Goal: Task Accomplishment & Management: Use online tool/utility

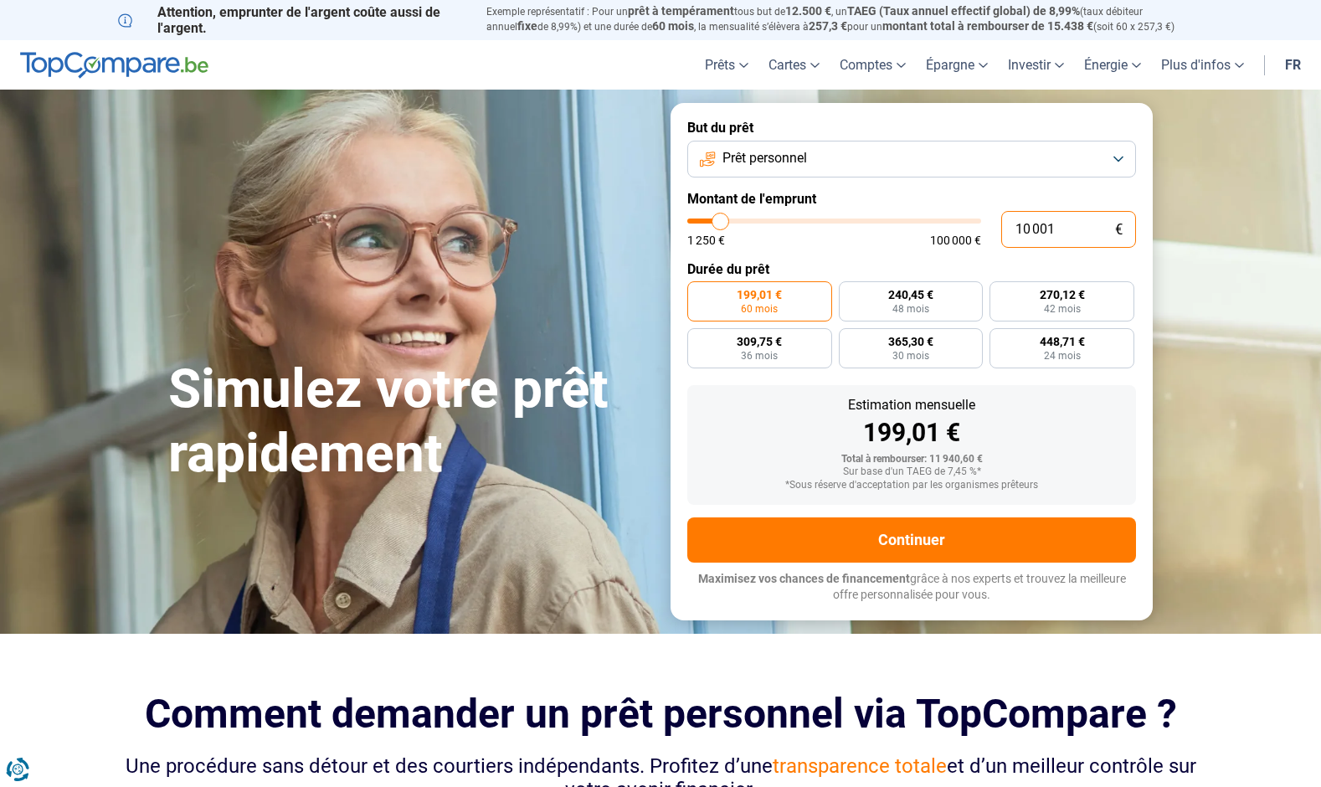
click at [1052, 235] on input "10 001" at bounding box center [1068, 229] width 135 height 37
type input "8 000"
type input "8000"
type input "8 250"
type input "8250"
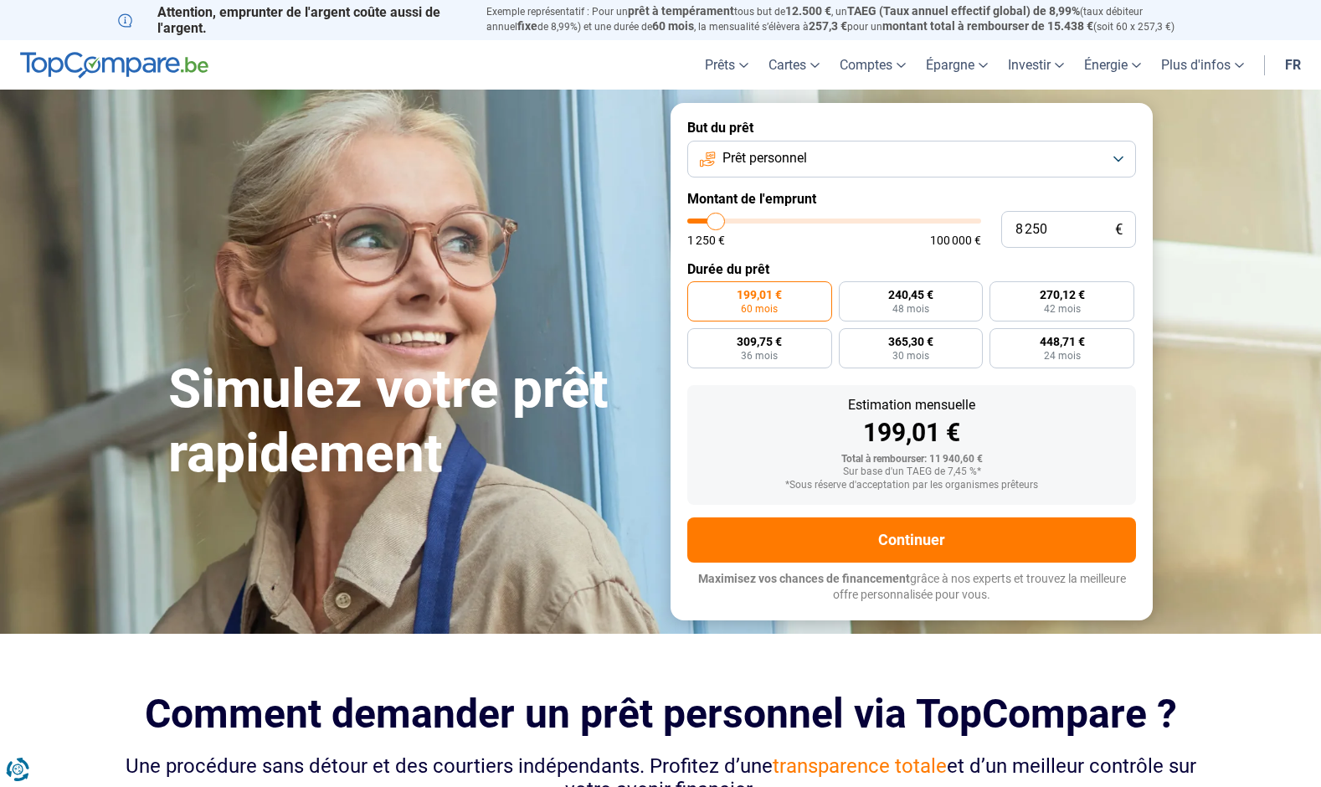
type input "8 750"
type input "8750"
type input "9 000"
type input "9000"
type input "9 250"
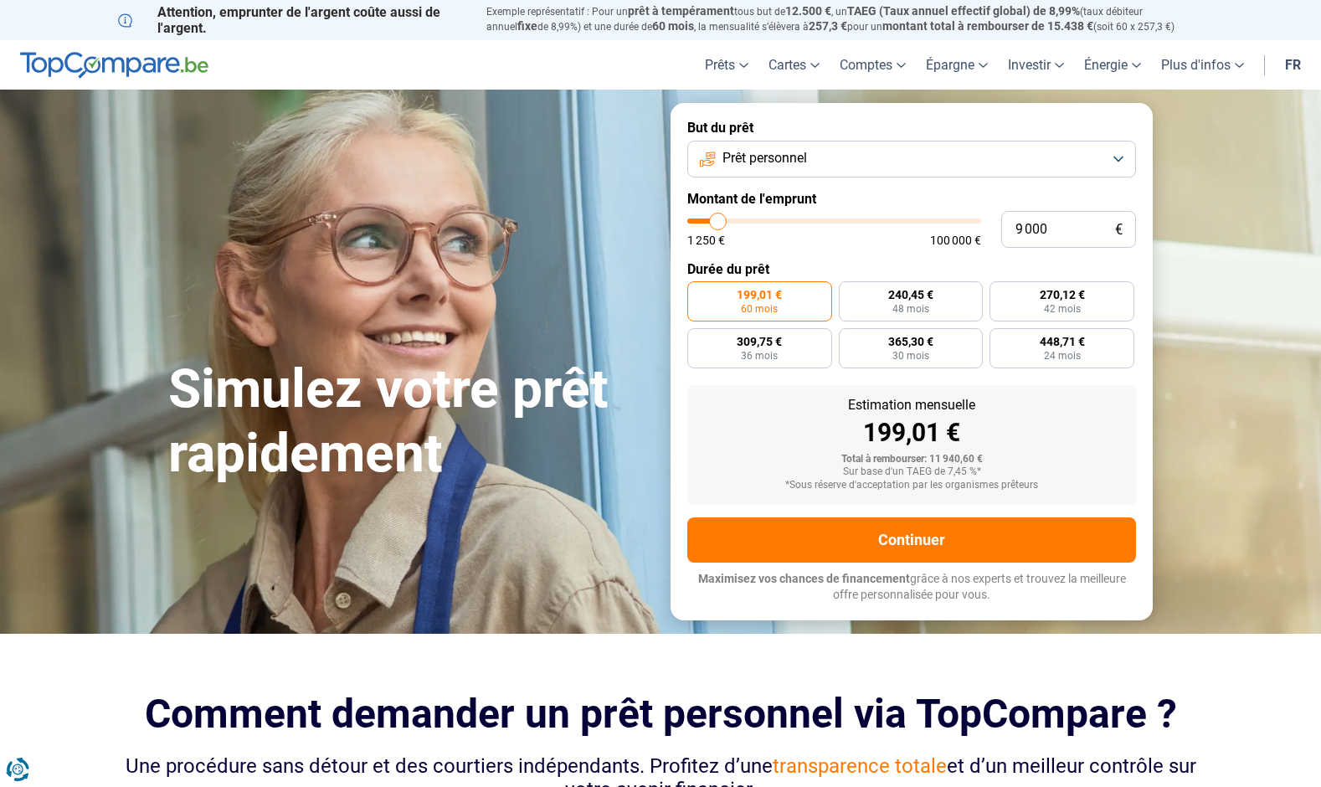
type input "9250"
type input "9 500"
type input "9500"
type input "9 750"
type input "9750"
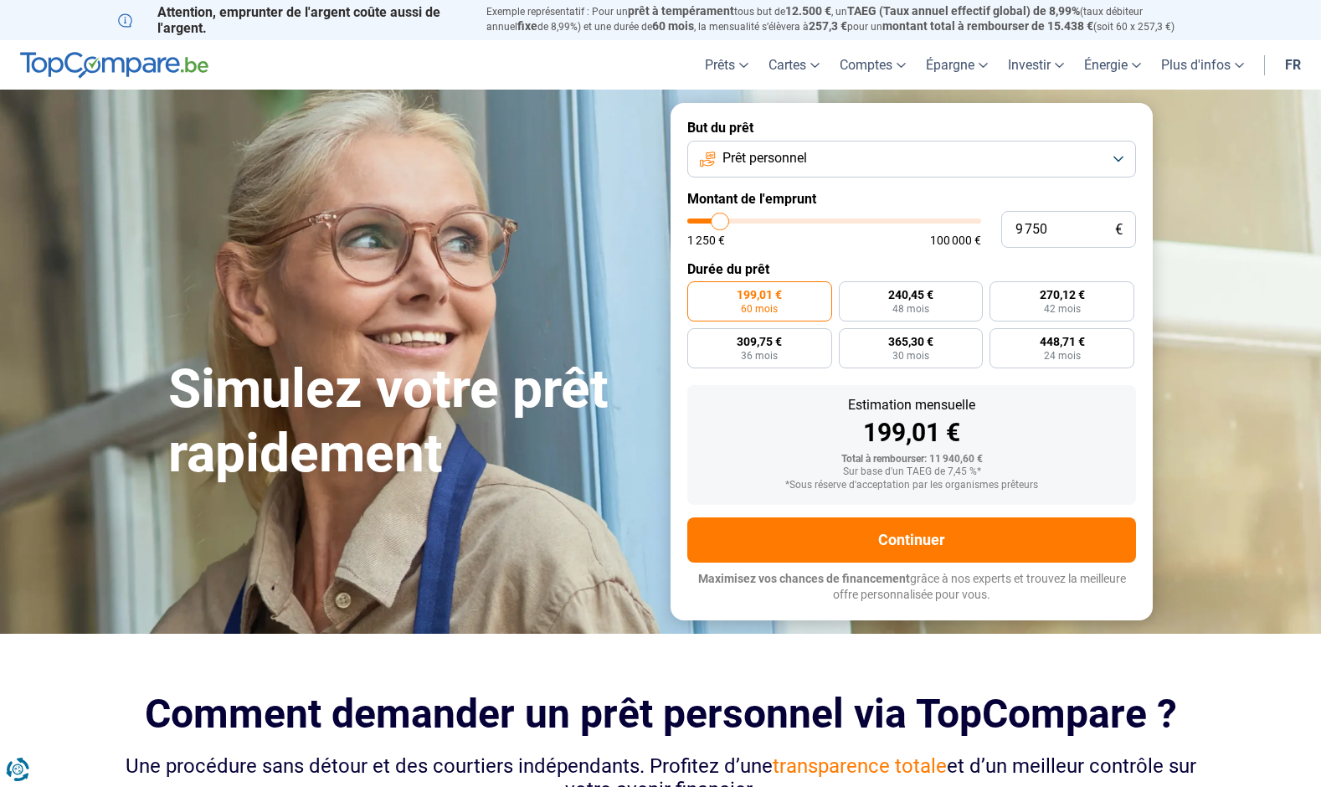
type input "10 250"
type input "10250"
type input "10 500"
type input "10500"
type input "10 750"
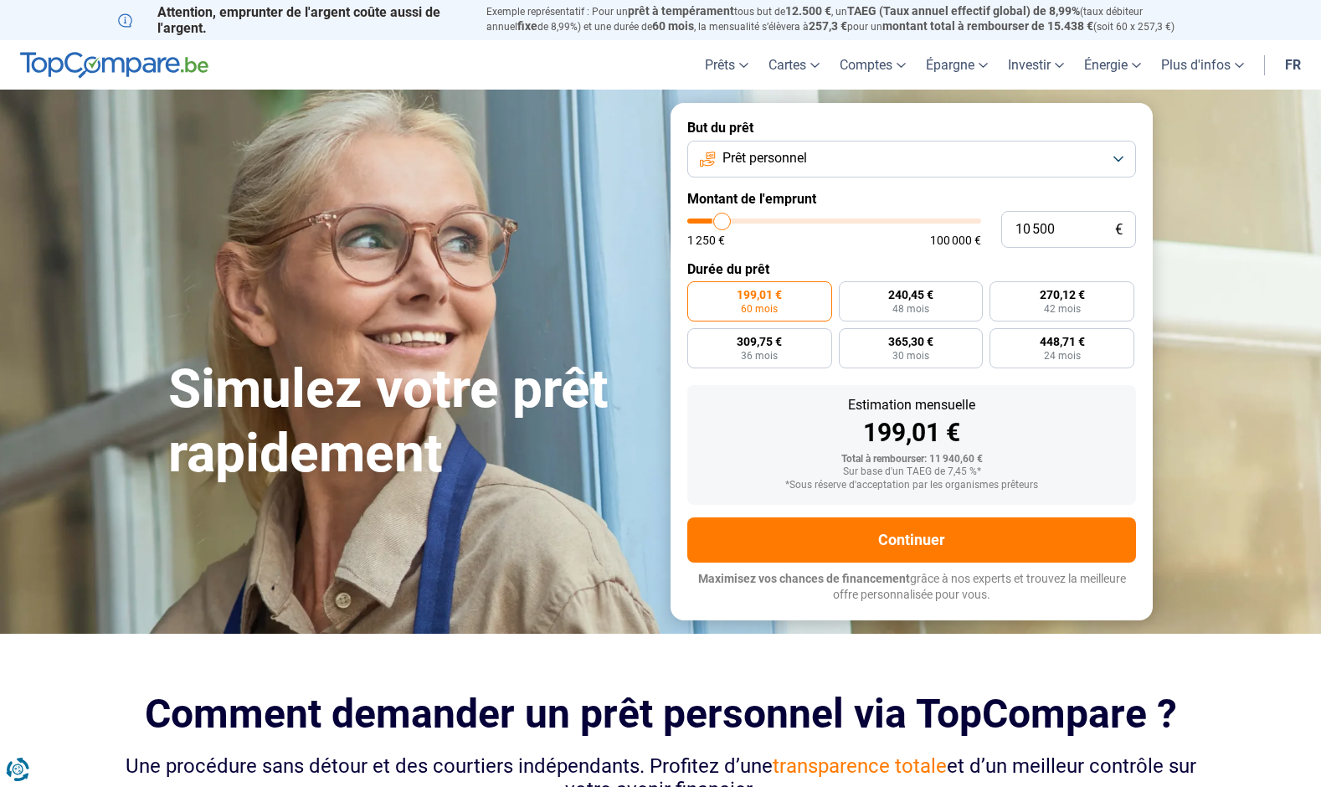
type input "10750"
type input "11 000"
type input "11000"
type input "11 250"
type input "11250"
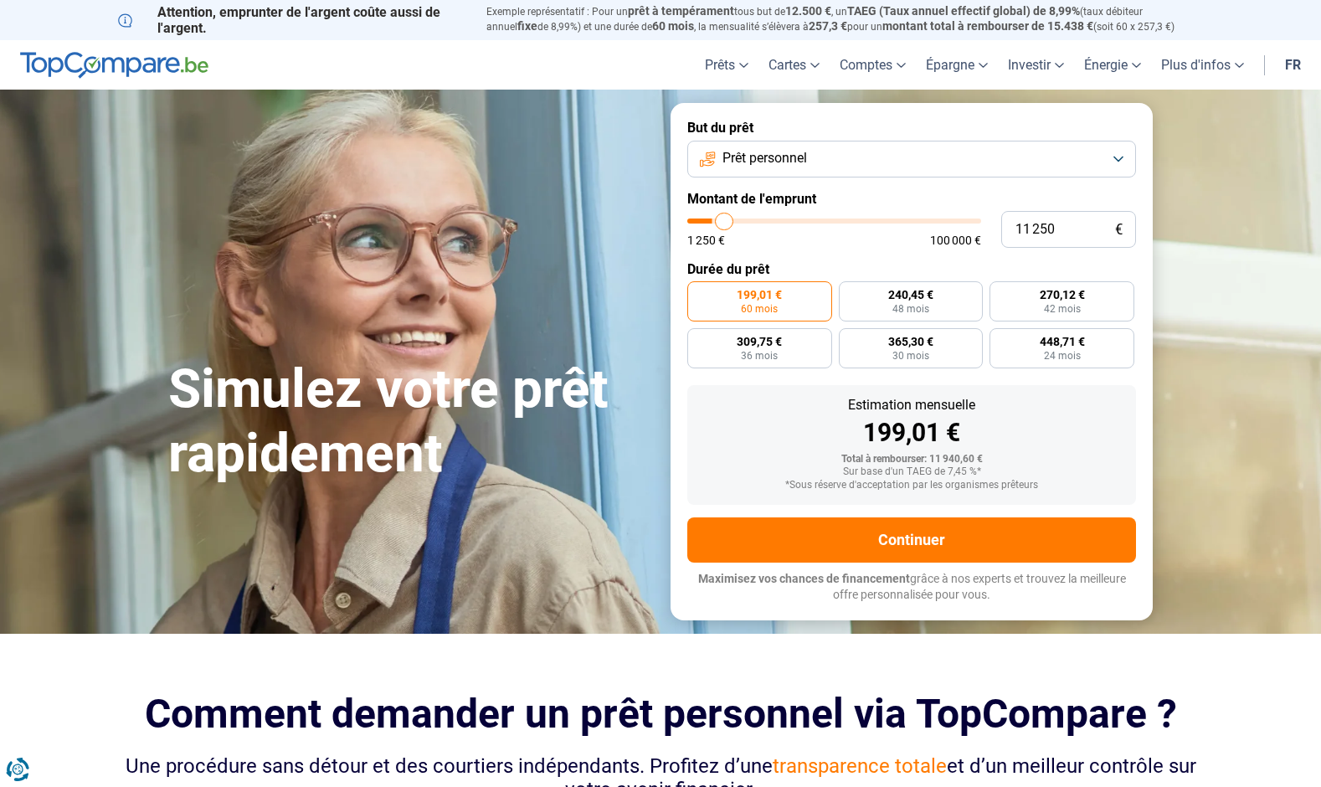
type input "11 750"
type input "11750"
type input "12 000"
type input "12000"
type input "12 250"
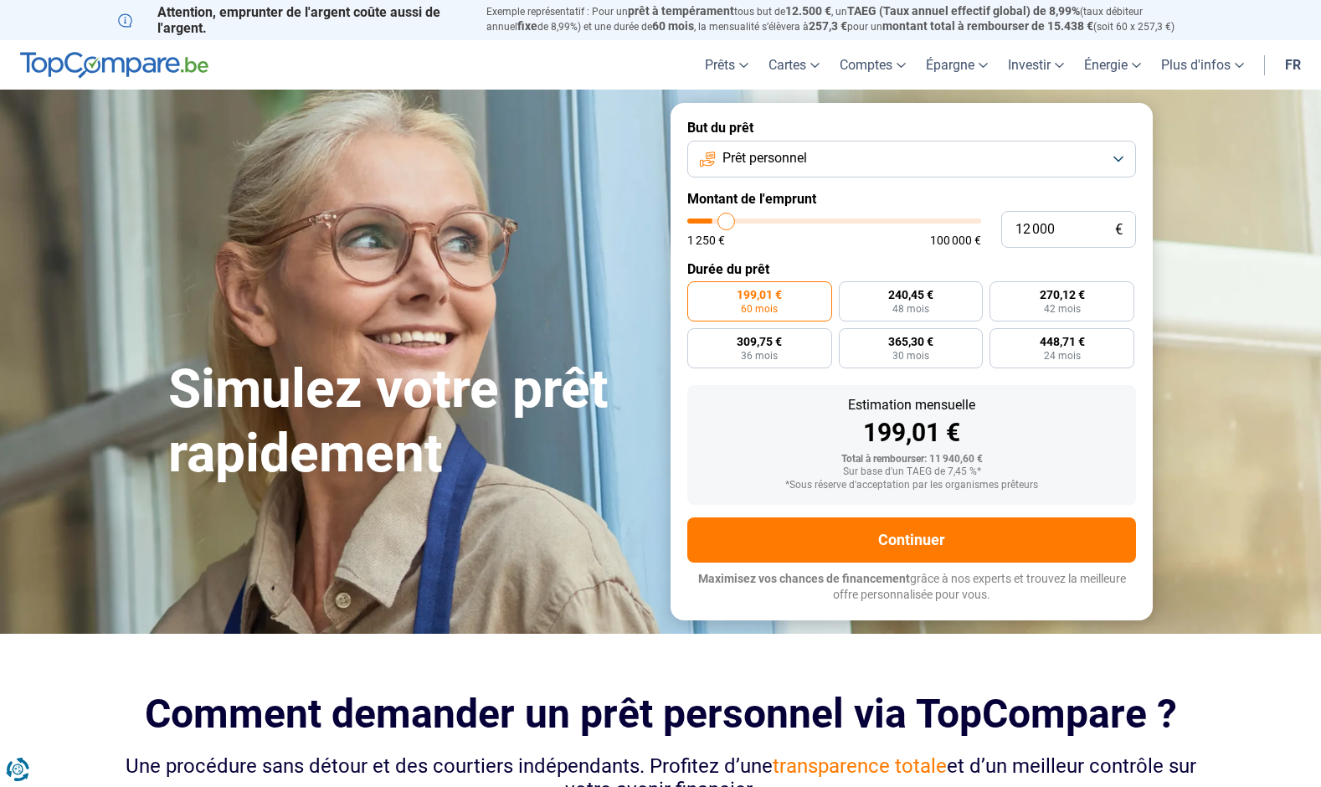
type input "12250"
type input "12 500"
type input "12500"
type input "12 750"
type input "12750"
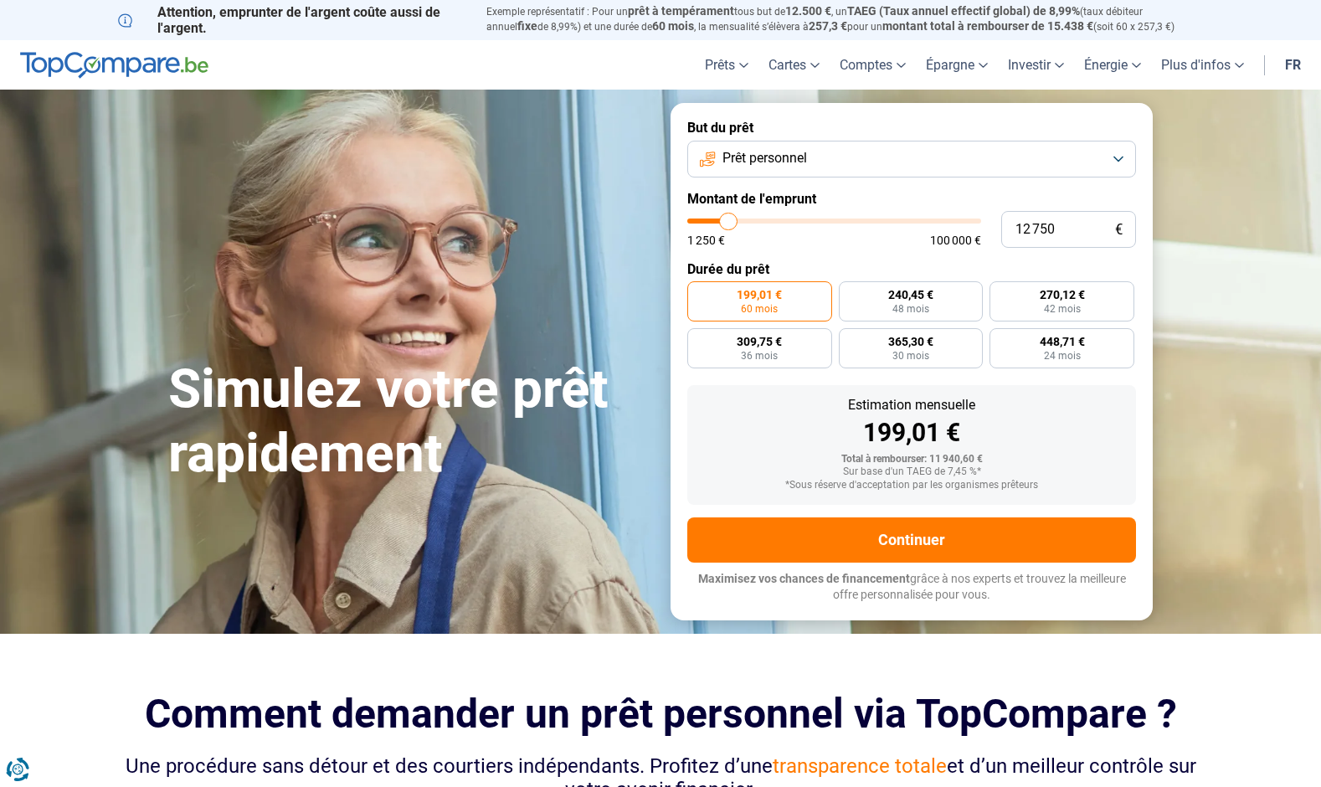
type input "13 250"
type input "13250"
type input "13 500"
type input "13500"
type input "13 750"
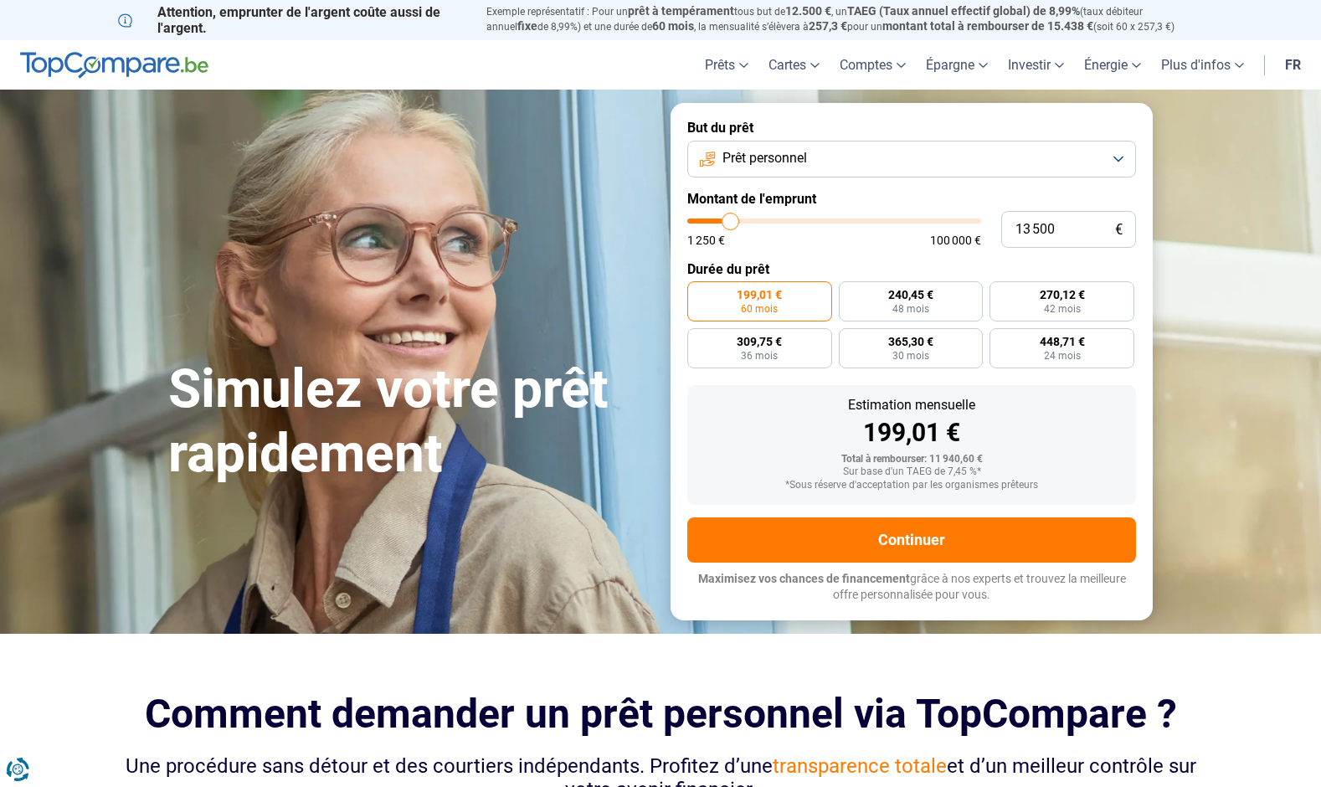
type input "13750"
type input "14 000"
type input "14000"
type input "14 250"
type input "14250"
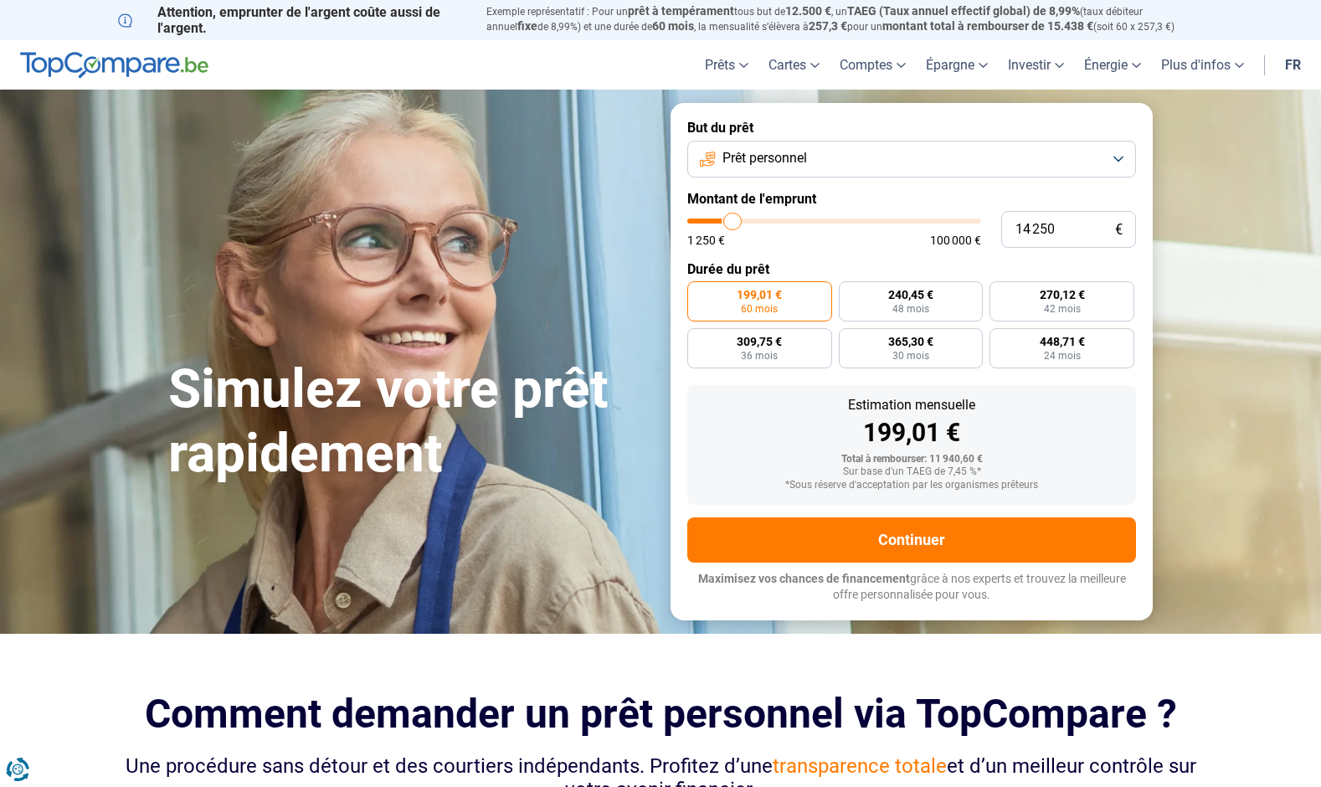
type input "14 750"
type input "14750"
type input "15 000"
type input "15000"
type input "15 250"
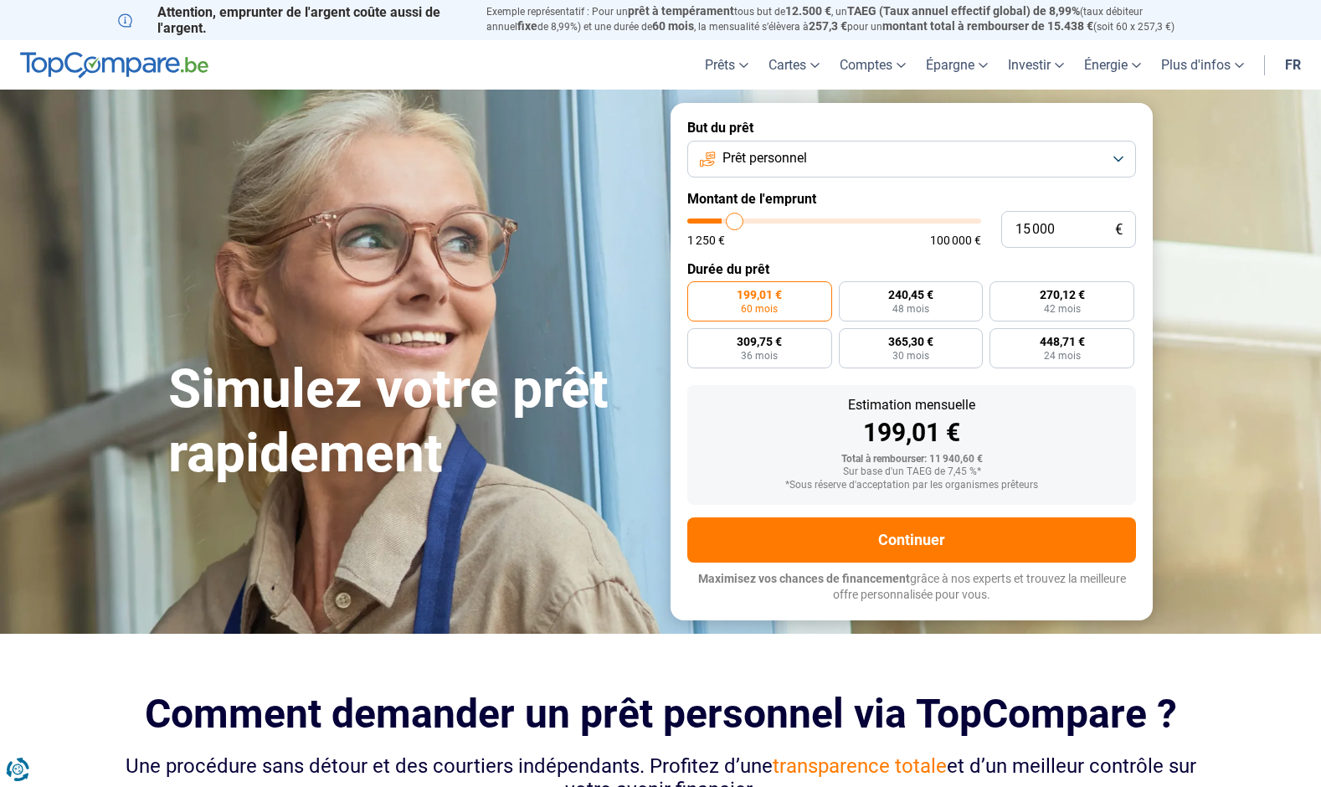
type input "15250"
type input "15 500"
type input "15500"
type input "15 750"
type input "15750"
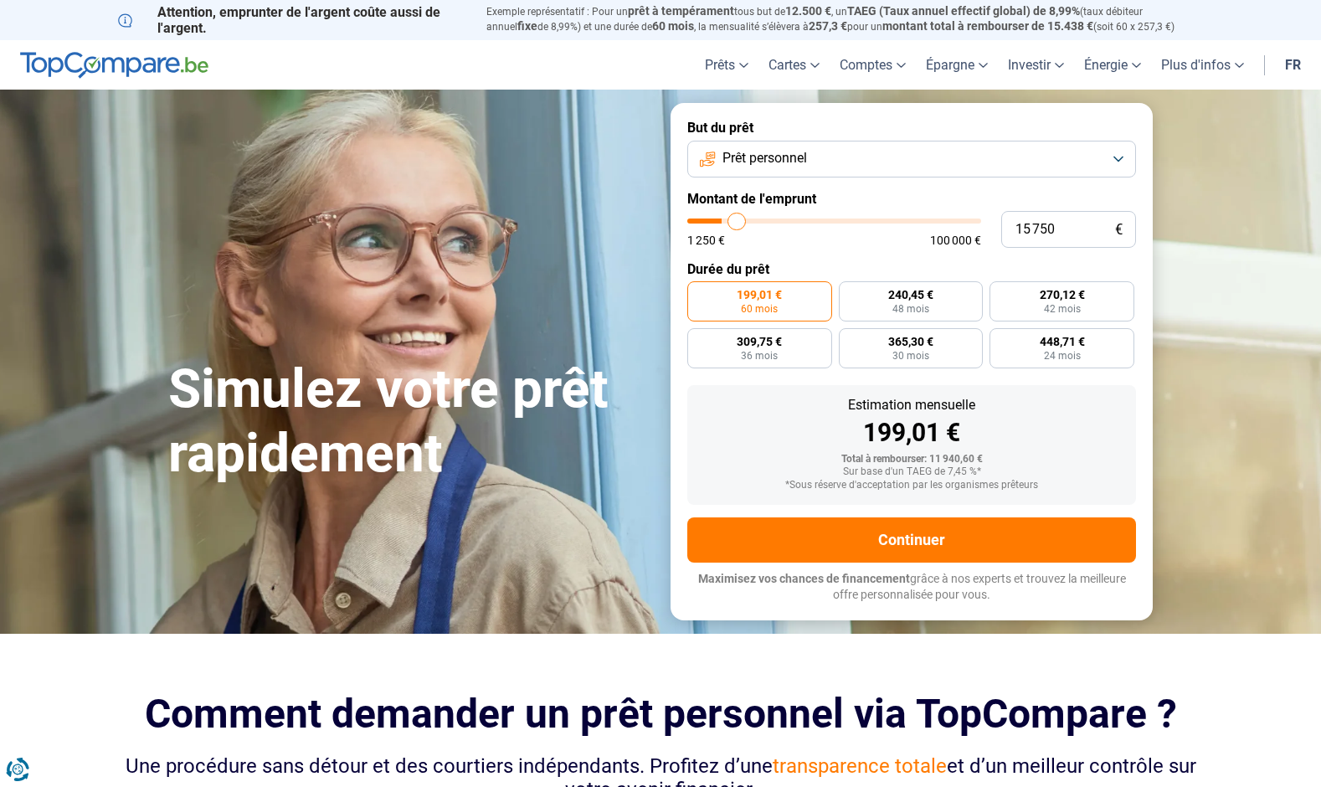
type input "16 250"
type input "16250"
type input "16 500"
type input "16500"
type input "16 750"
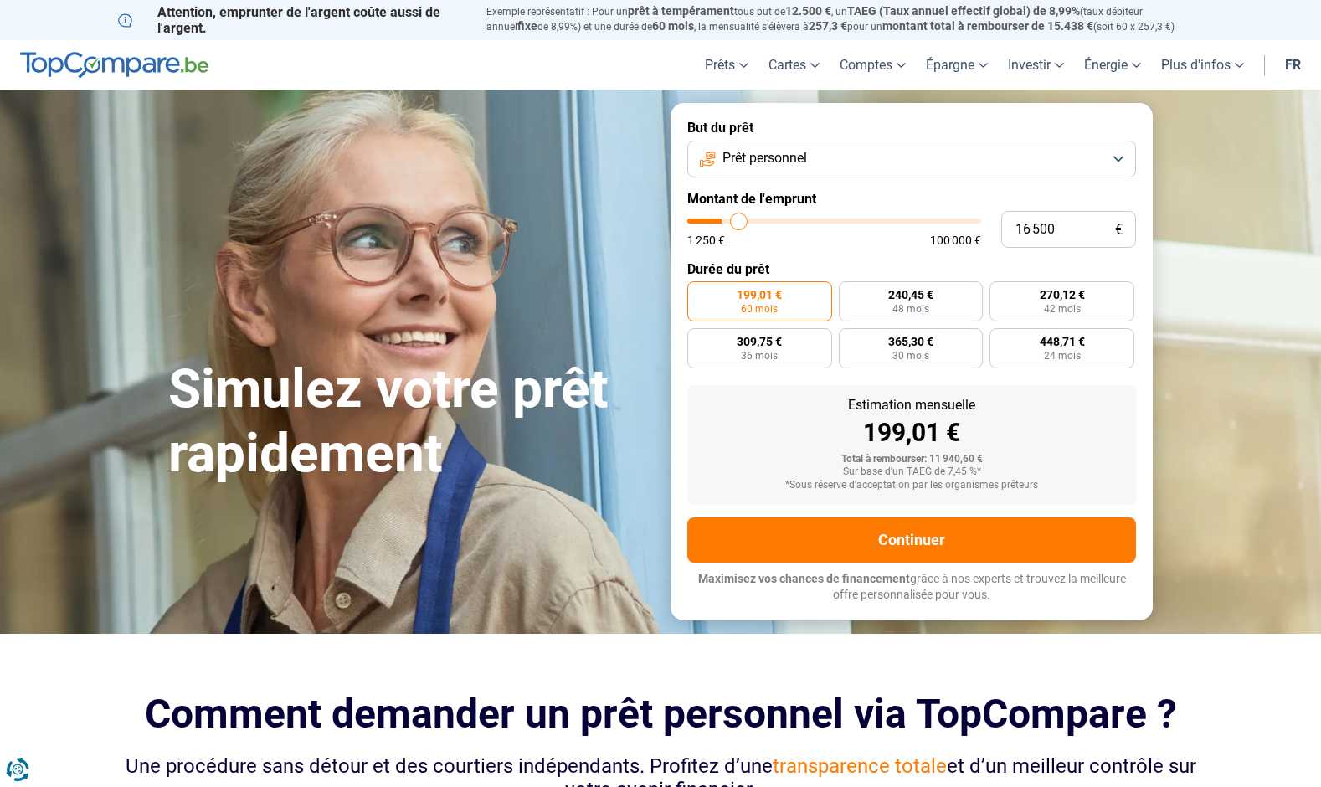
type input "16750"
type input "17 000"
type input "17000"
type input "17 250"
type input "17250"
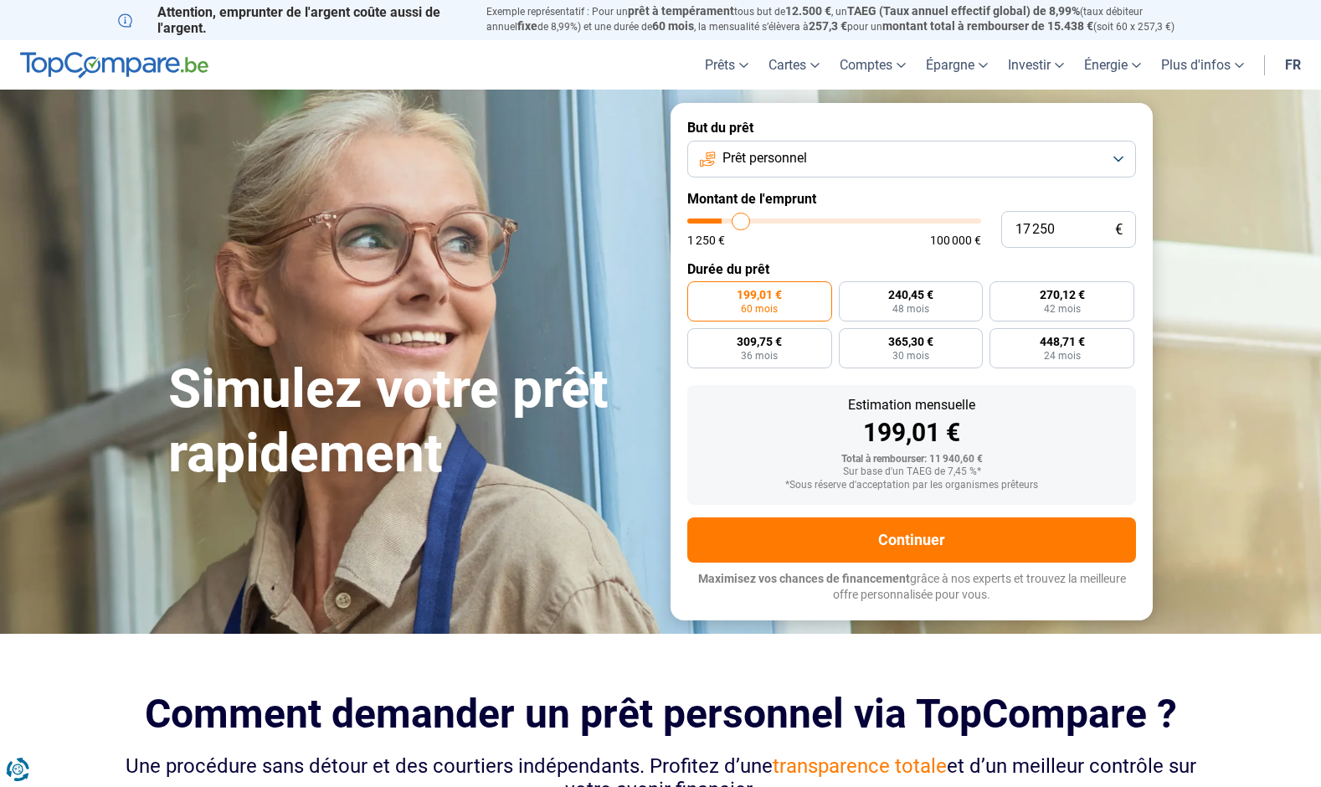
type input "17 750"
type input "17750"
type input "18 000"
type input "18000"
type input "18 250"
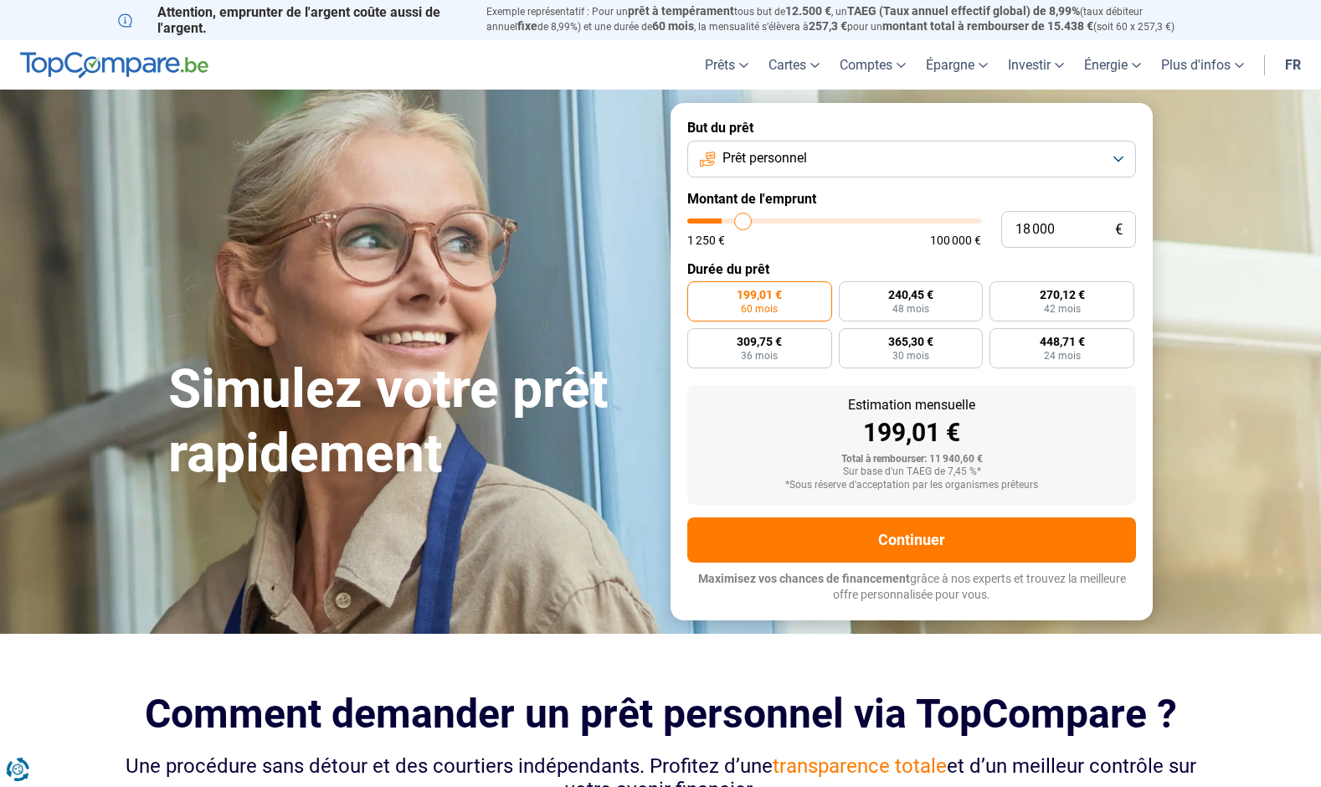
type input "18250"
type input "18 500"
type input "18500"
type input "18 750"
type input "18750"
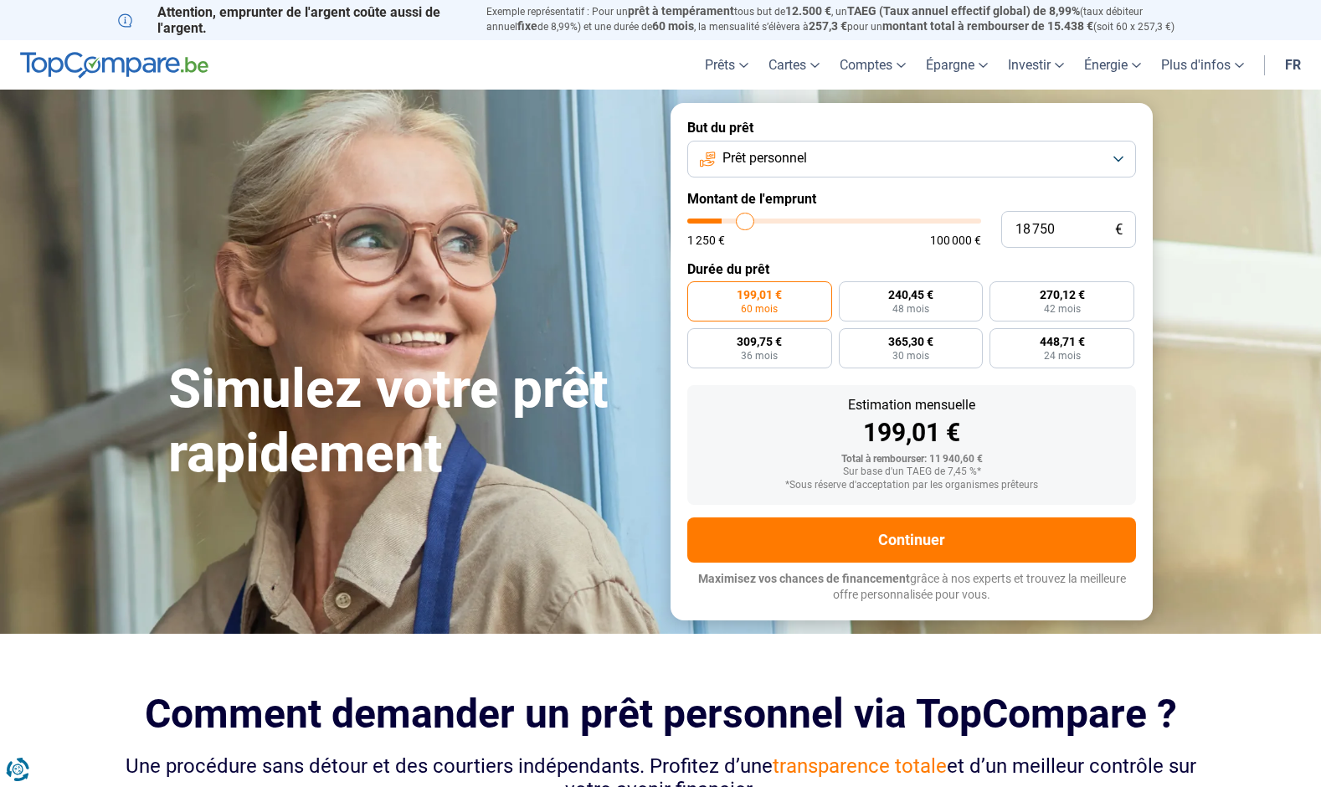
type input "19 250"
type input "19250"
type input "19 500"
type input "19500"
type input "19 750"
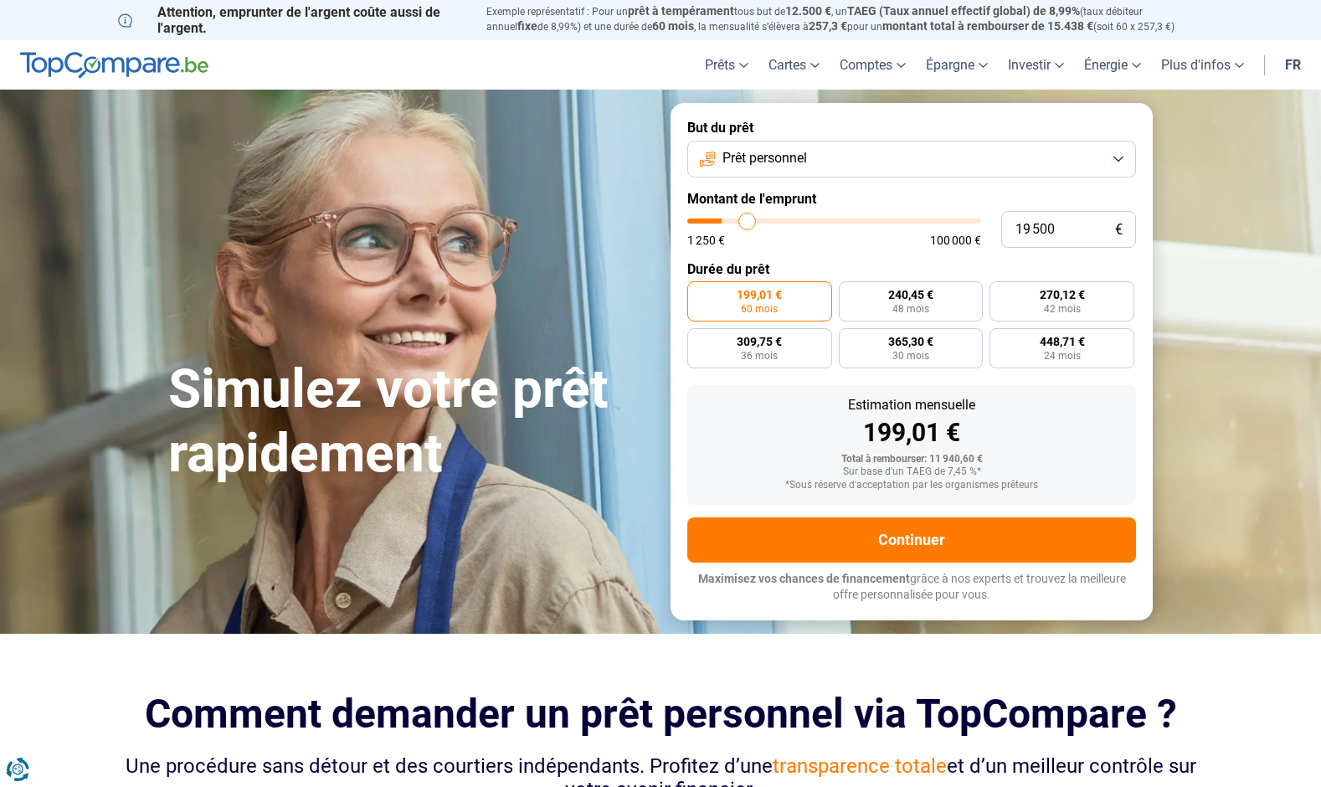
type input "19750"
type input "20 000"
type input "20000"
type input "20 500"
type input "20500"
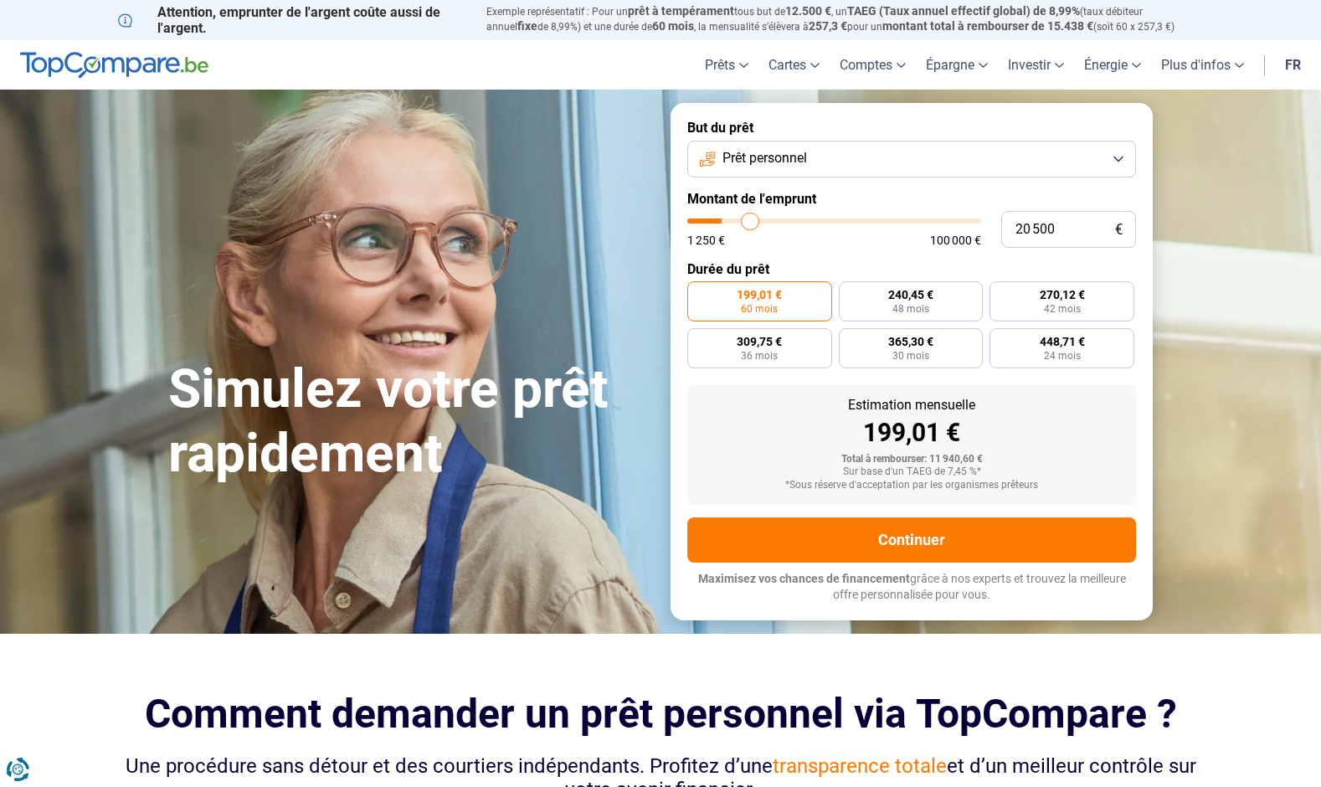
type input "20 750"
type input "20750"
type input "21 000"
type input "21000"
type input "21 250"
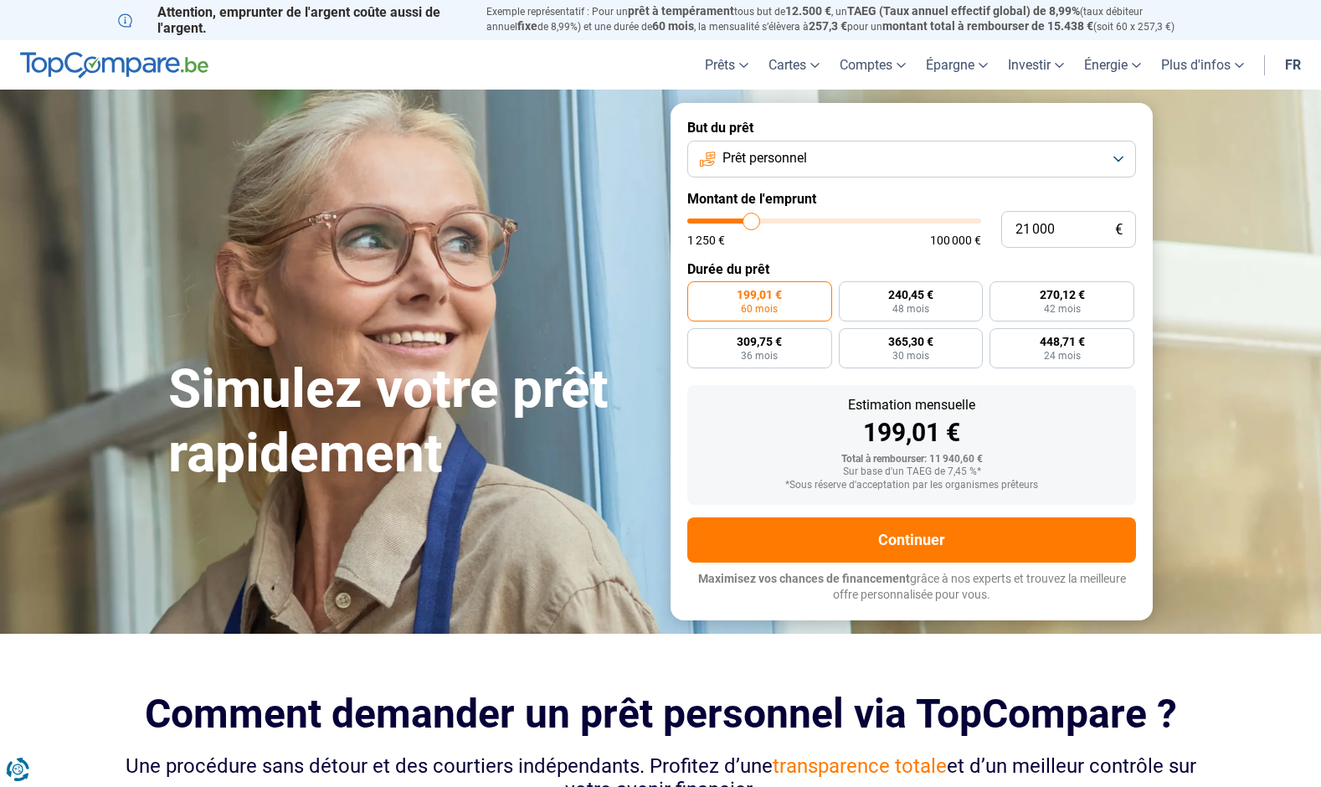
type input "21250"
type input "21 500"
type input "21500"
type input "22 000"
type input "22000"
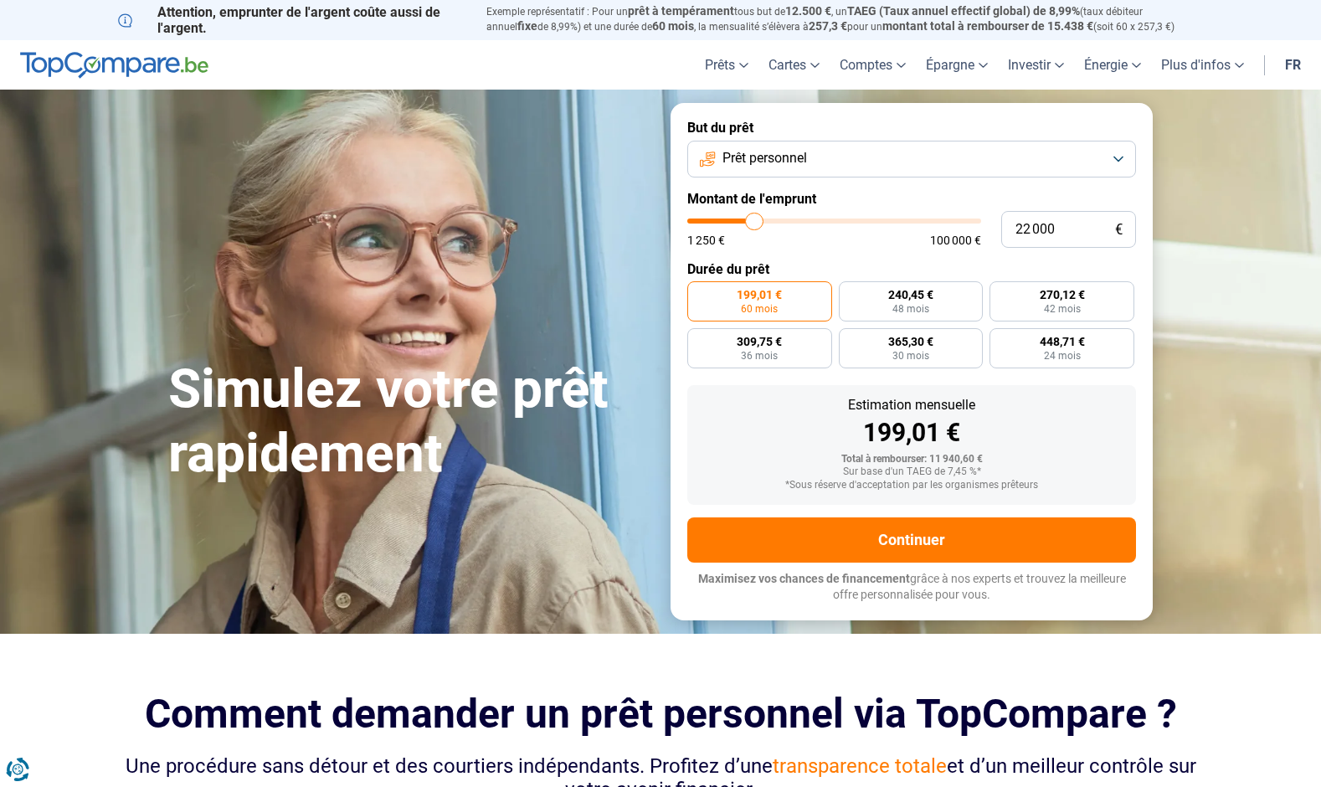
type input "22 250"
type input "22250"
type input "22 500"
type input "22500"
type input "22 750"
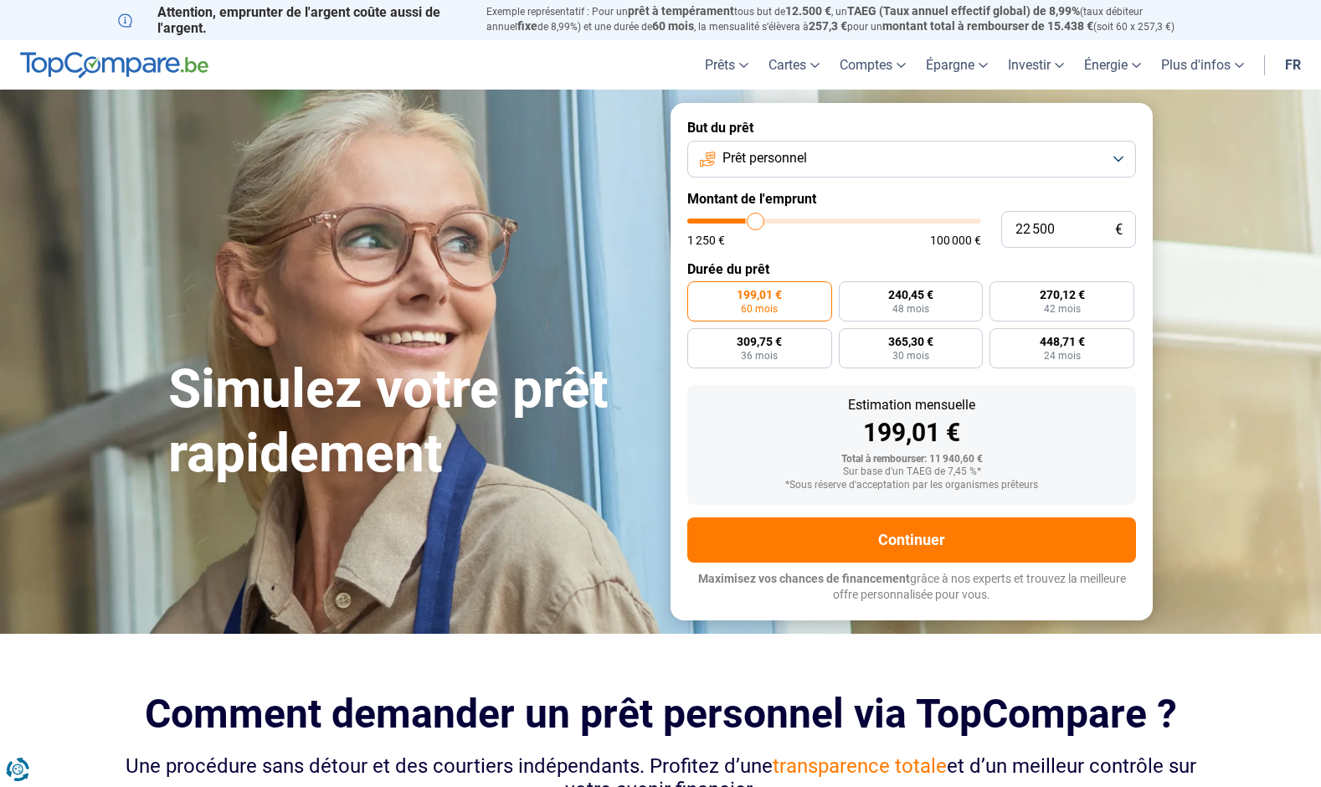
type input "22750"
type input "23 000"
type input "23000"
type input "23 500"
type input "23500"
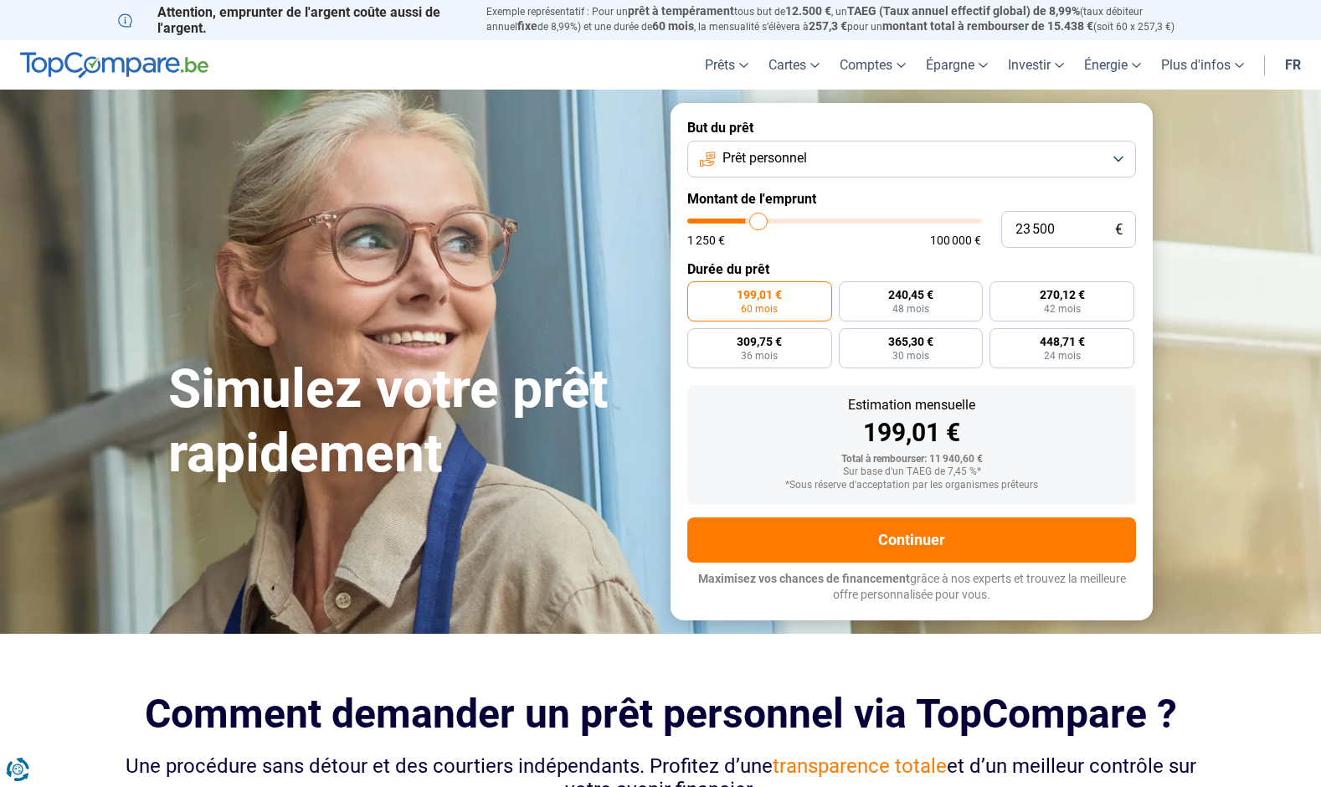
type input "23 750"
type input "23750"
type input "24 000"
type input "24000"
type input "24 250"
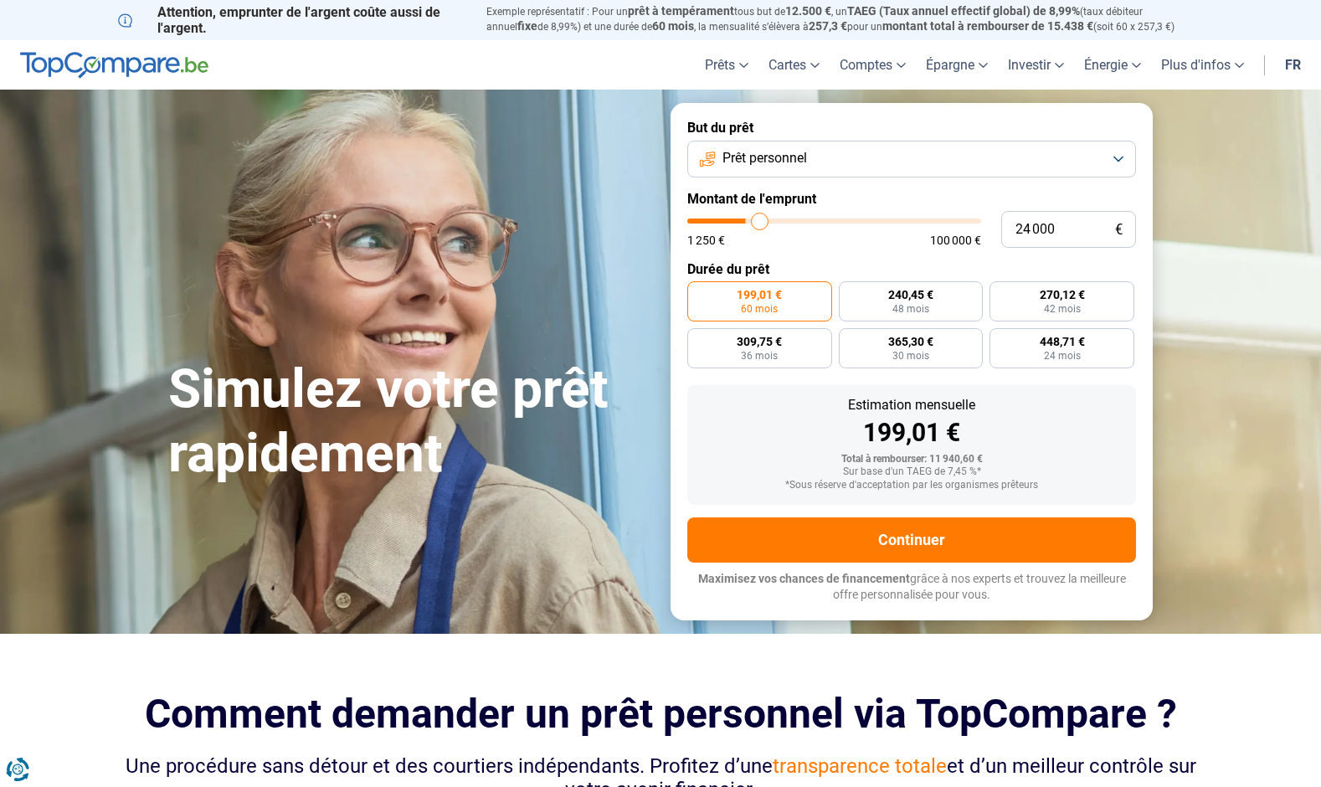
type input "24250"
type input "24 500"
type input "24500"
type input "25 000"
type input "25000"
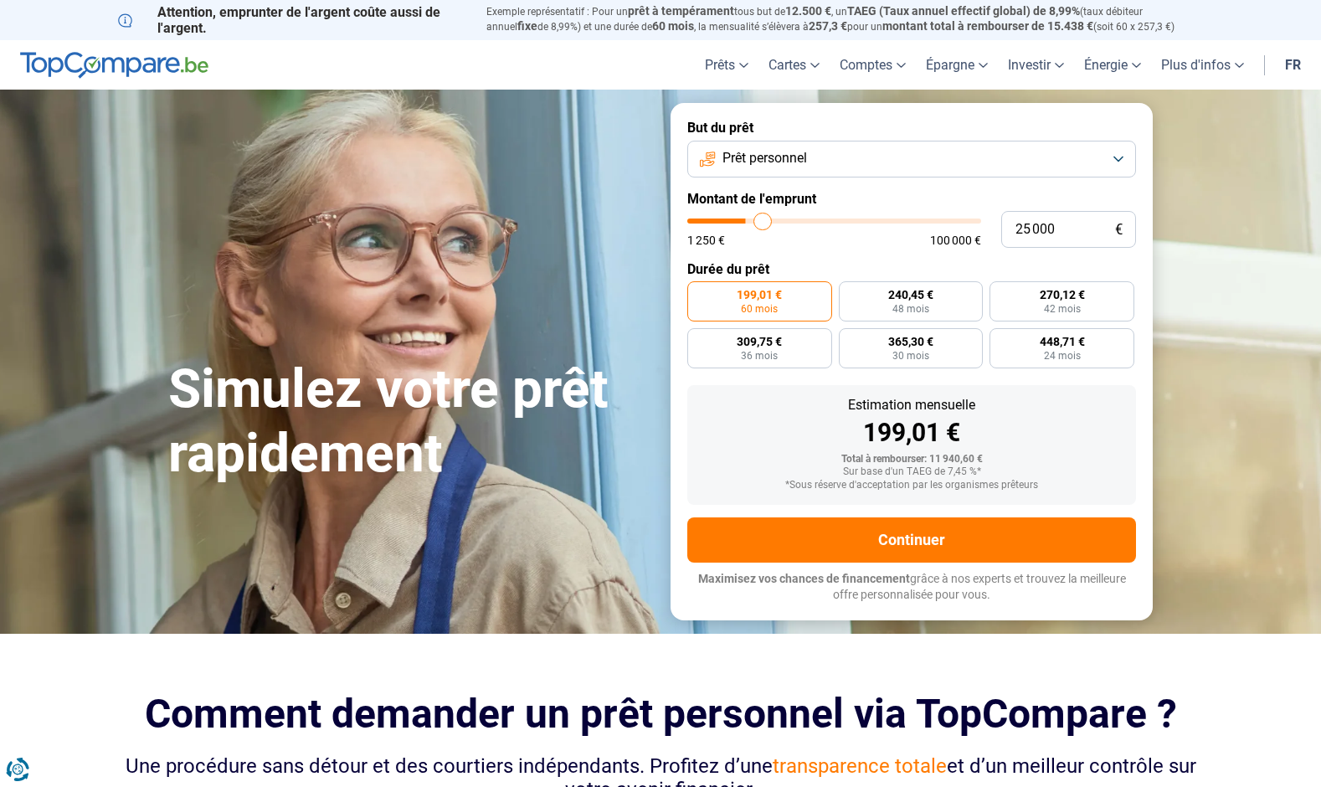
type input "25 250"
type input "25250"
type input "25 500"
type input "25500"
type input "25 750"
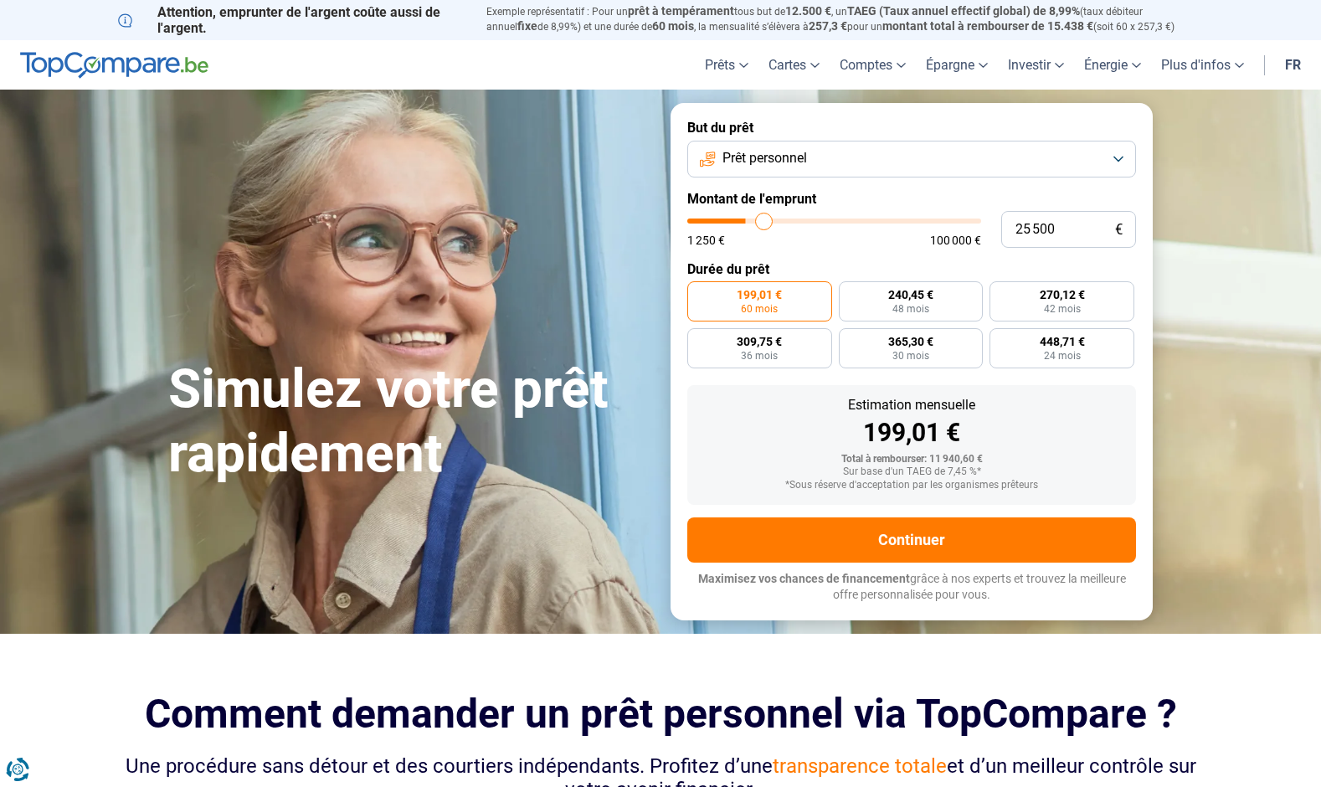
type input "25750"
type input "26 000"
type input "26000"
type input "26 500"
type input "26500"
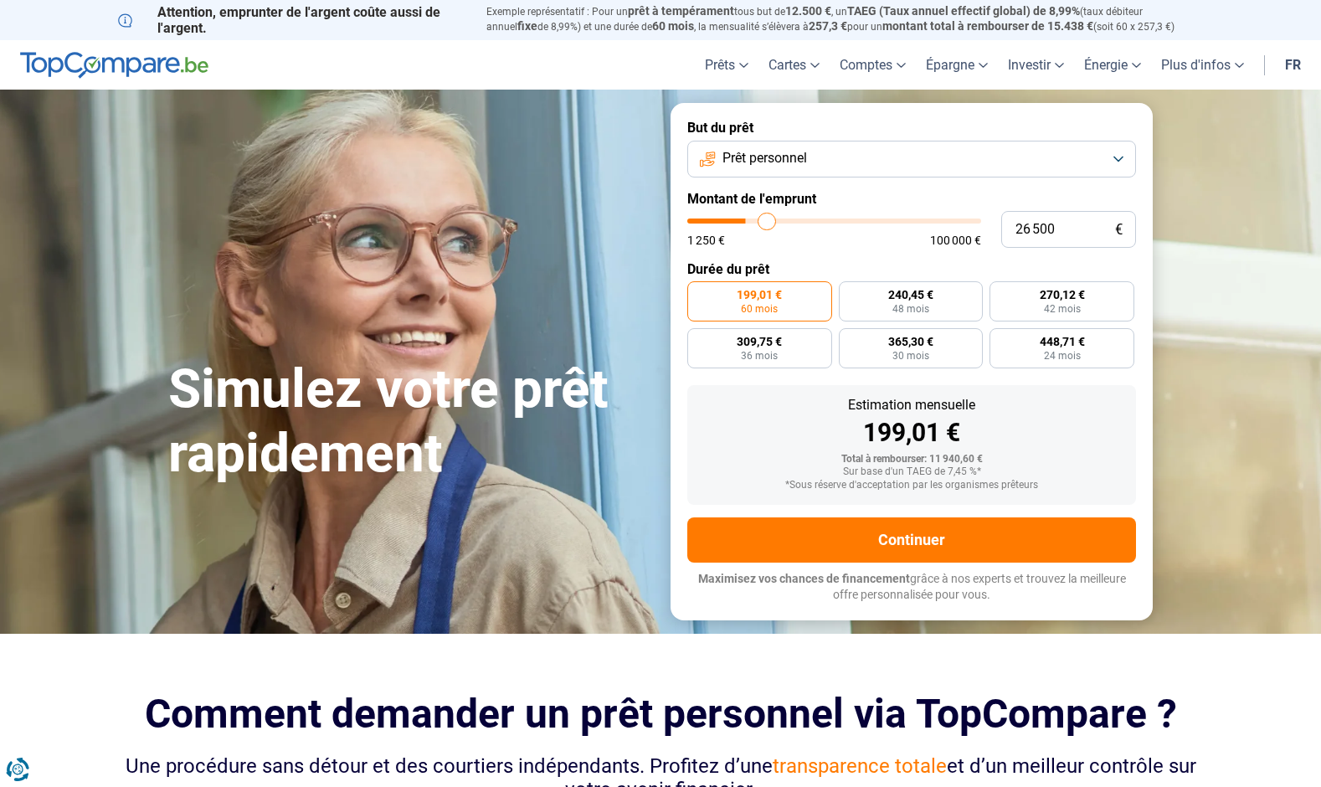
type input "26 750"
type input "26750"
type input "27 000"
type input "27000"
type input "27 250"
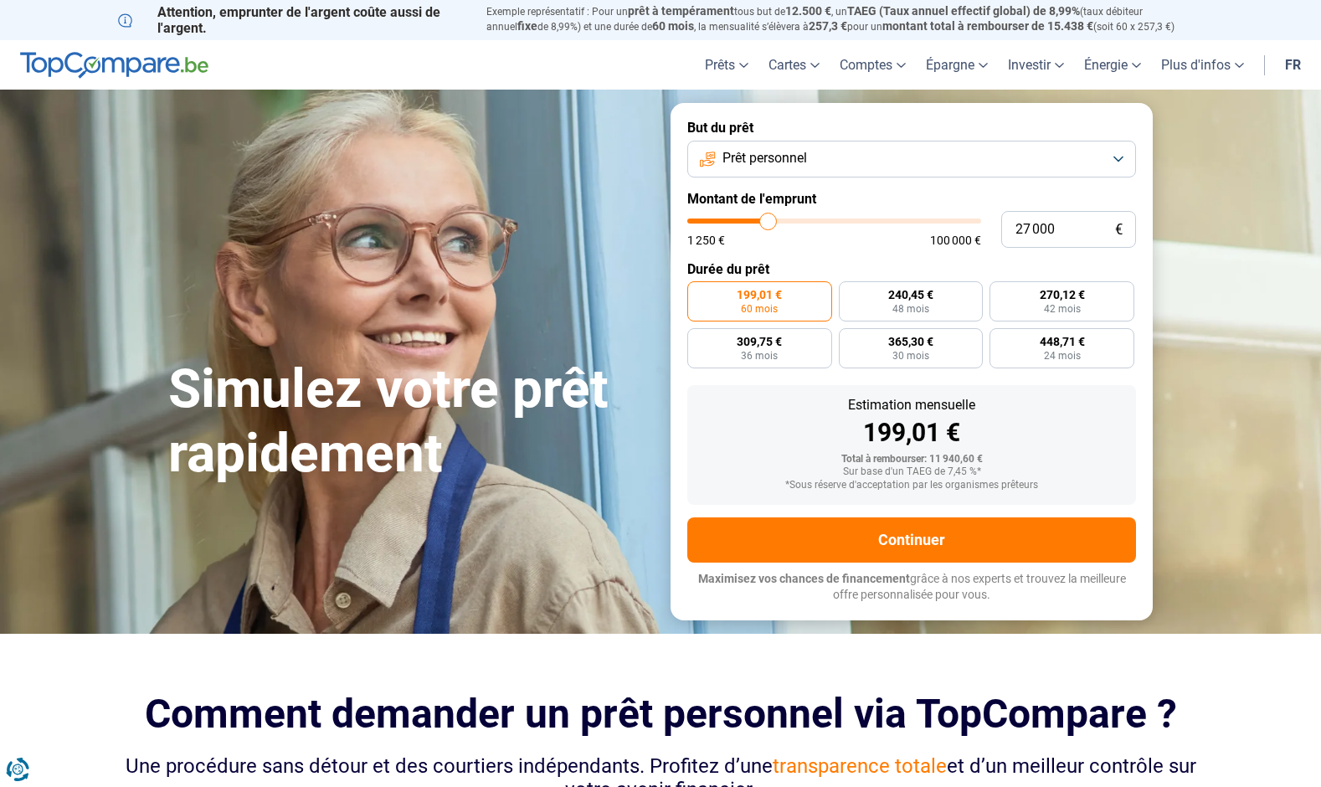
type input "27250"
type input "27 500"
type input "27500"
type input "28 000"
type input "28000"
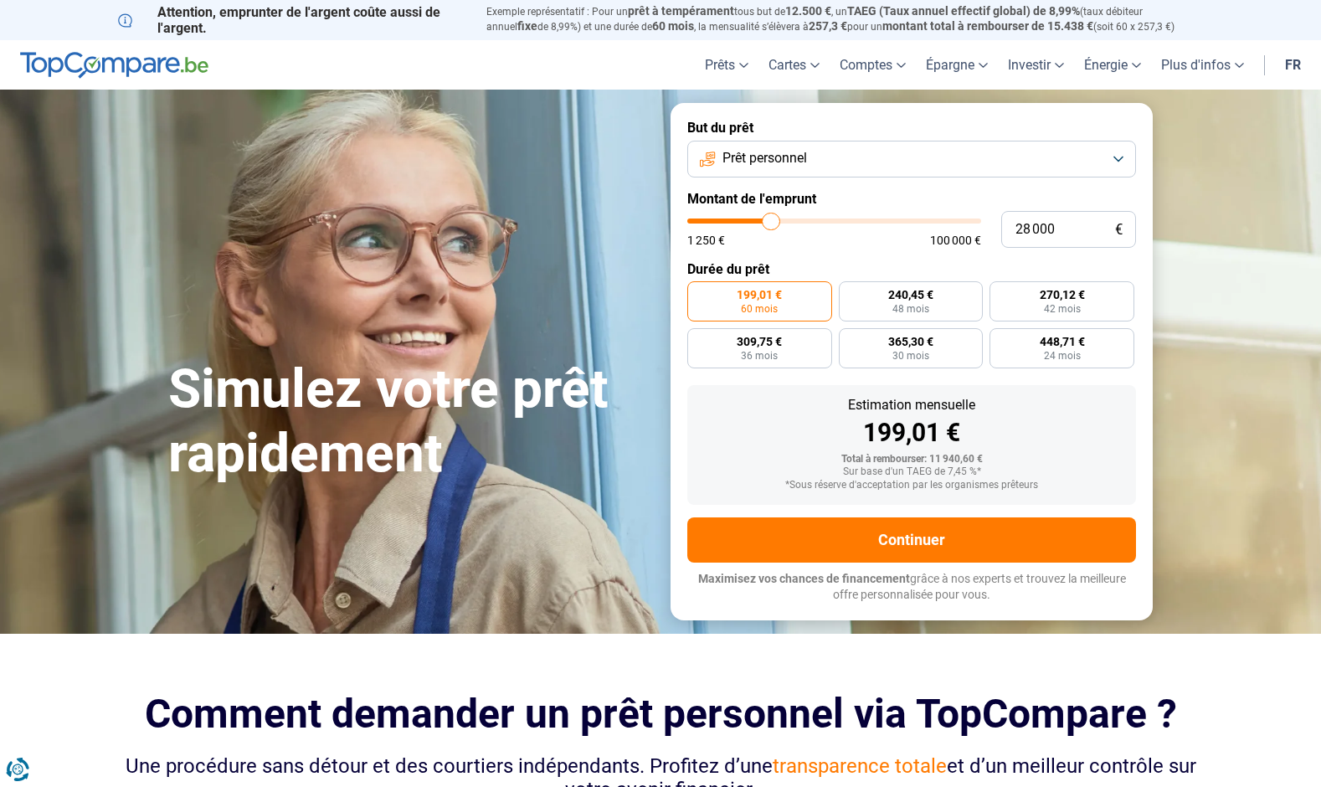
type input "28 250"
type input "28250"
type input "28 500"
type input "28500"
type input "28 750"
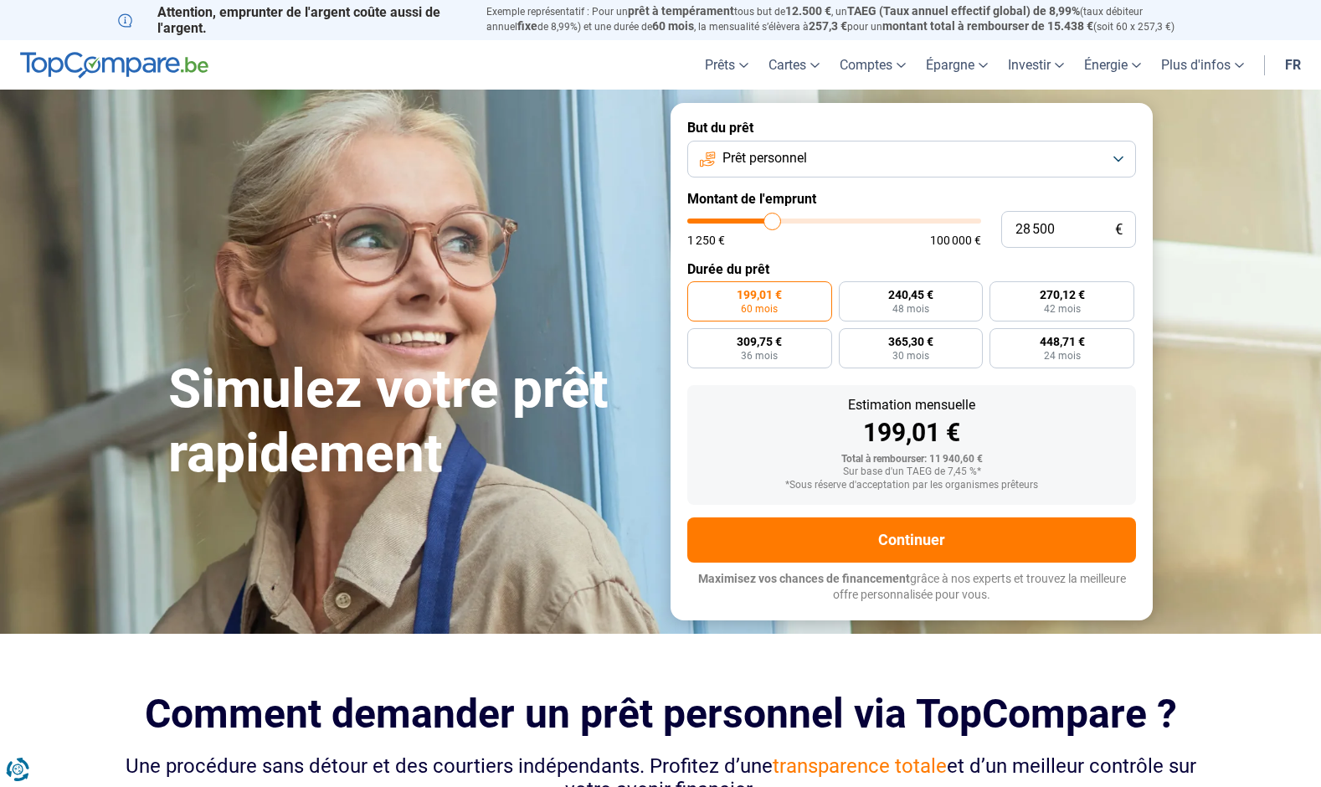
type input "28750"
type input "29 000"
type input "29000"
type input "28 750"
type input "28750"
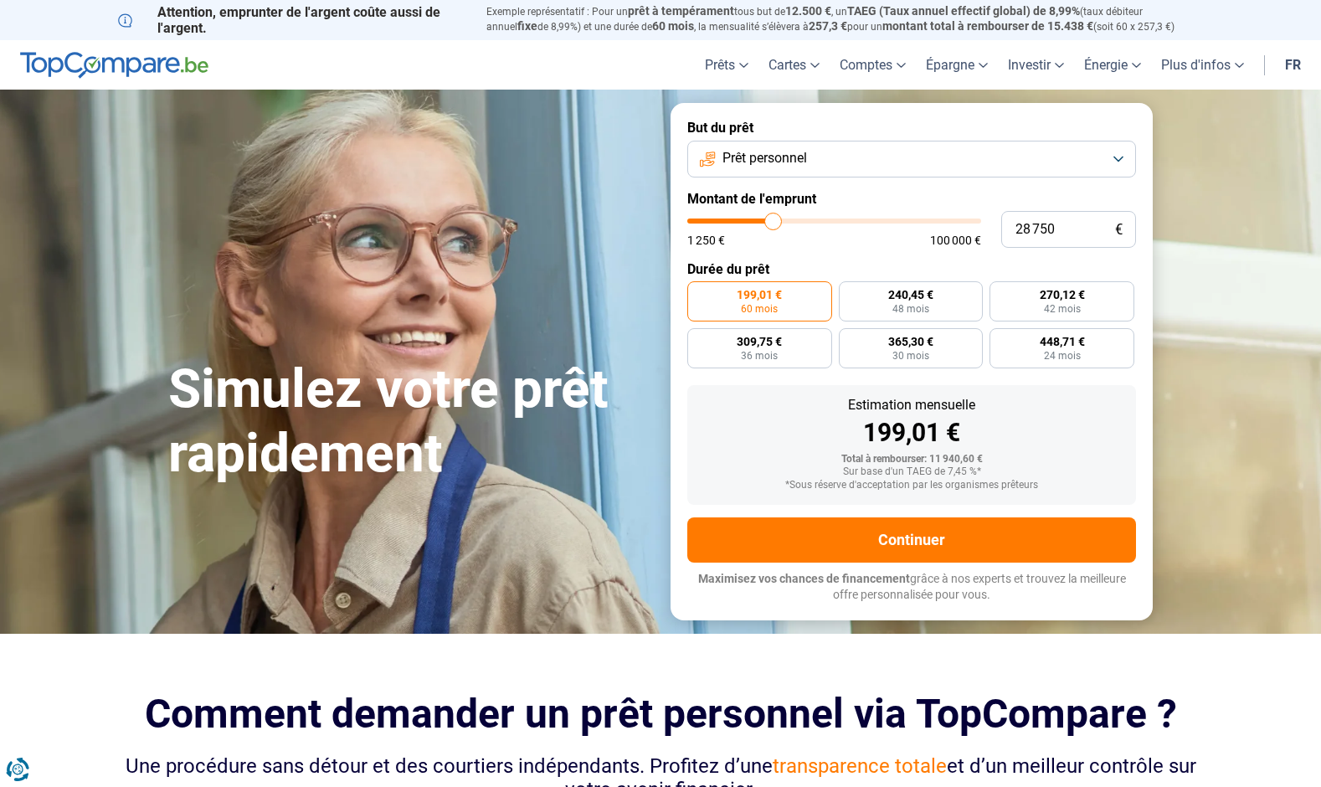
type input "28 500"
type input "28500"
type input "28 250"
type input "28250"
type input "27 500"
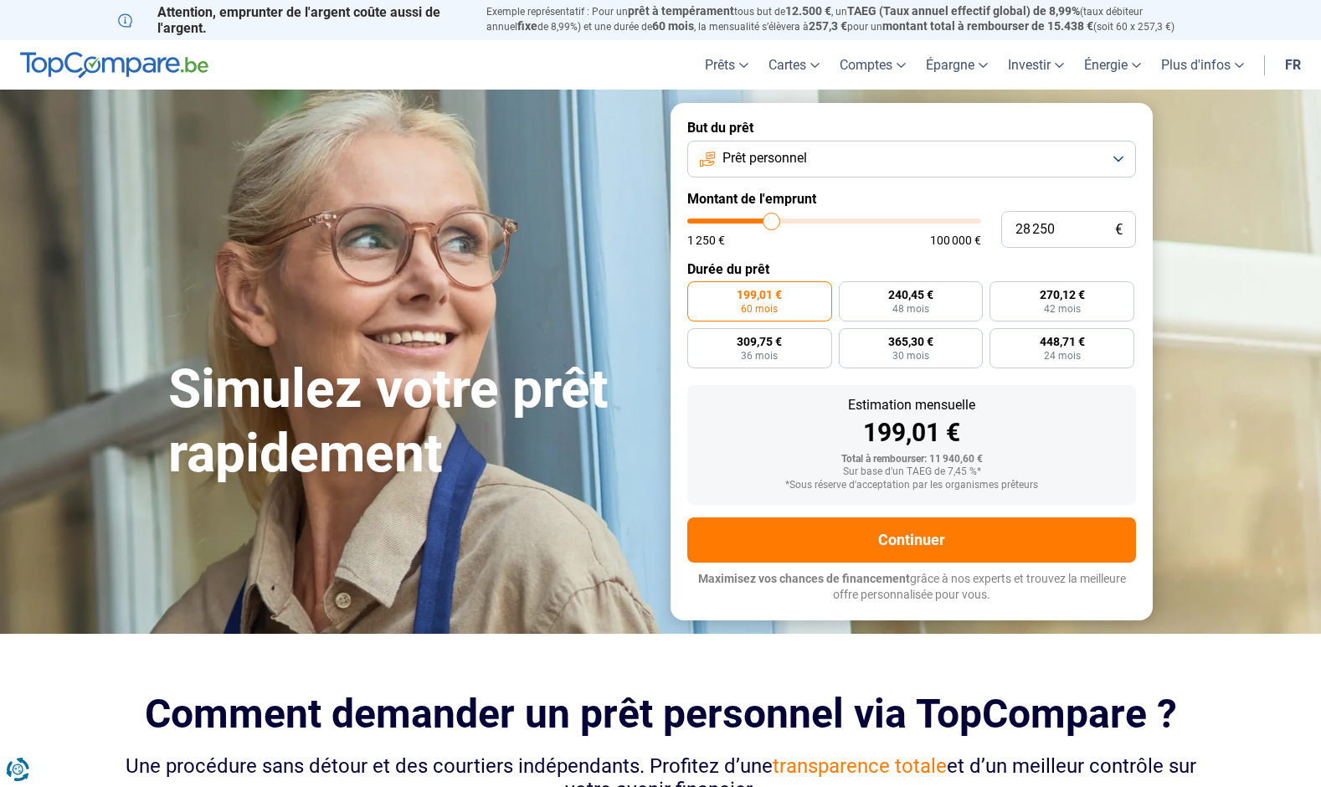
type input "27500"
type input "27 250"
type input "27250"
type input "26 750"
type input "26750"
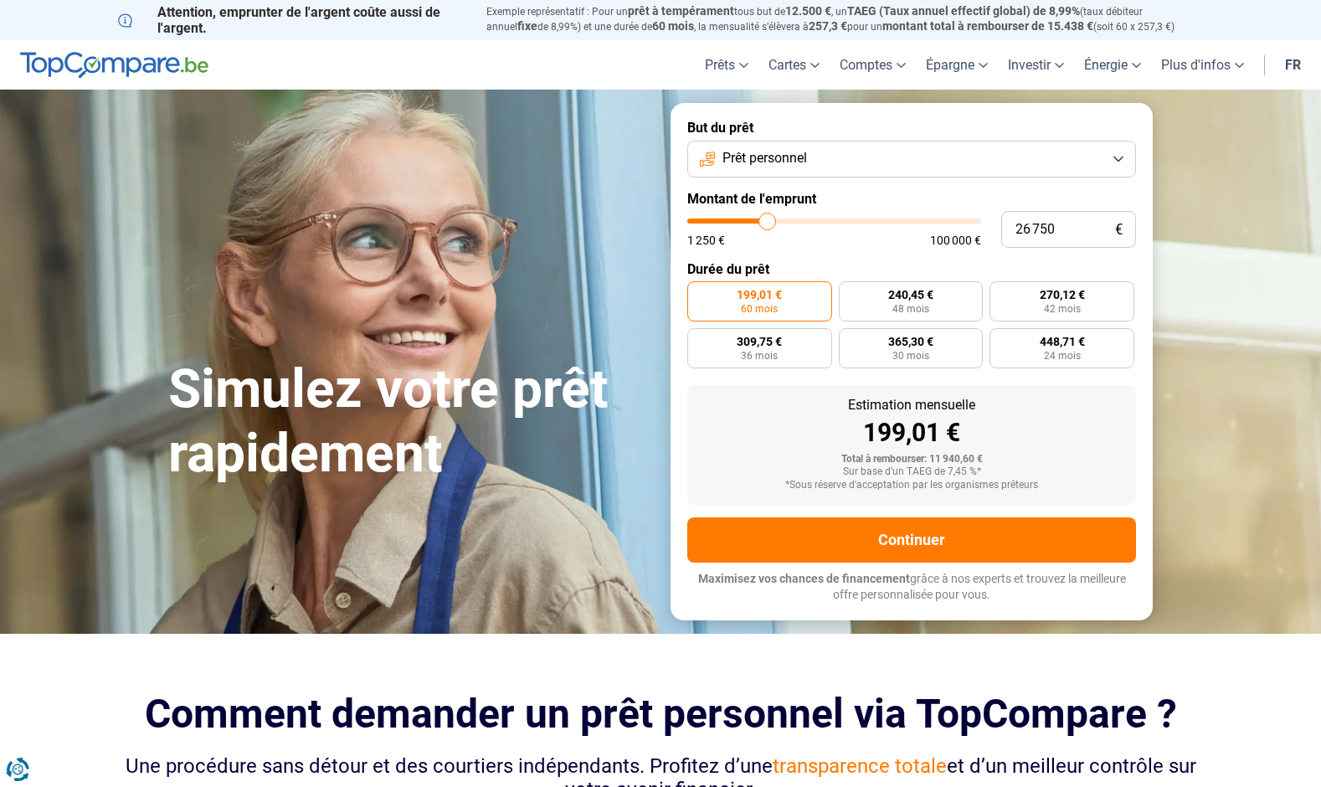
type input "26 500"
type input "26500"
type input "25 750"
type input "25750"
type input "25 250"
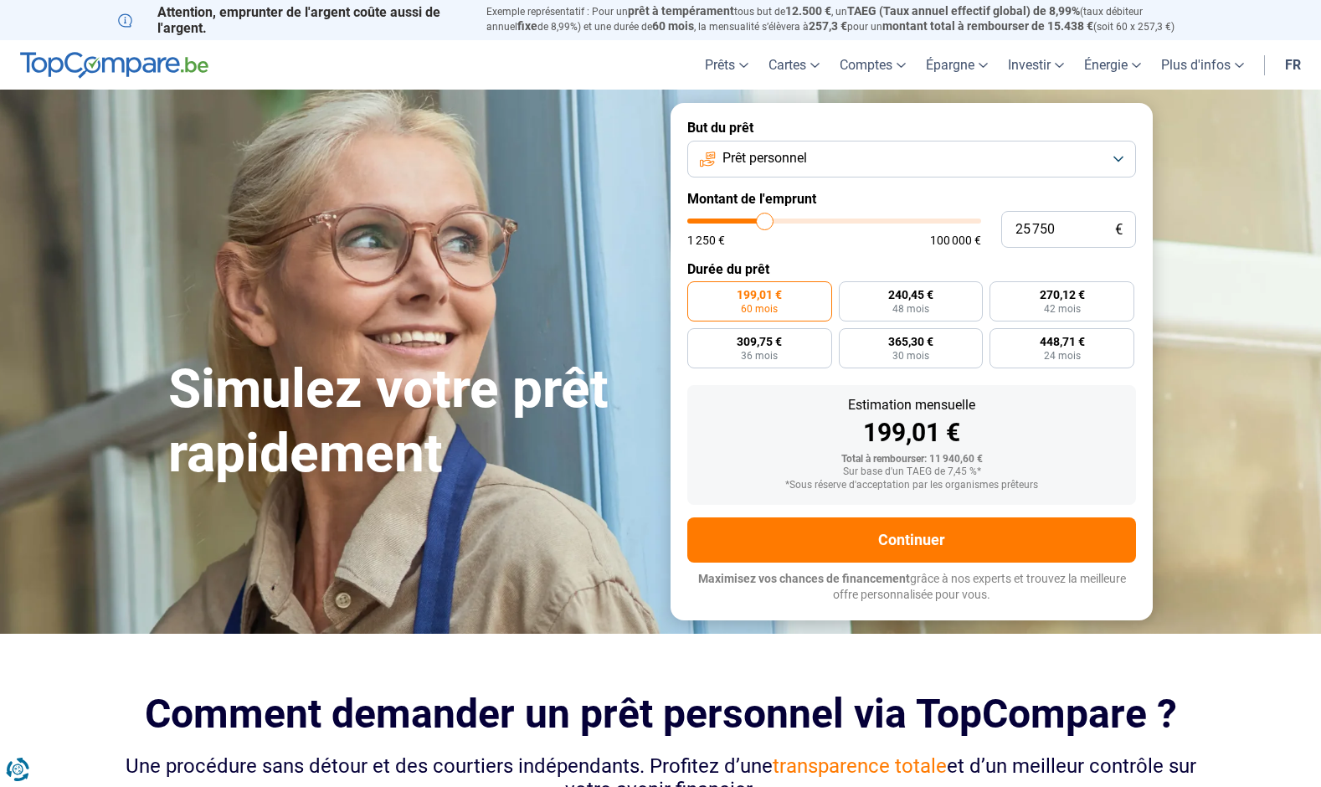
type input "25250"
type input "24 500"
type input "24500"
type input "24 250"
type input "24250"
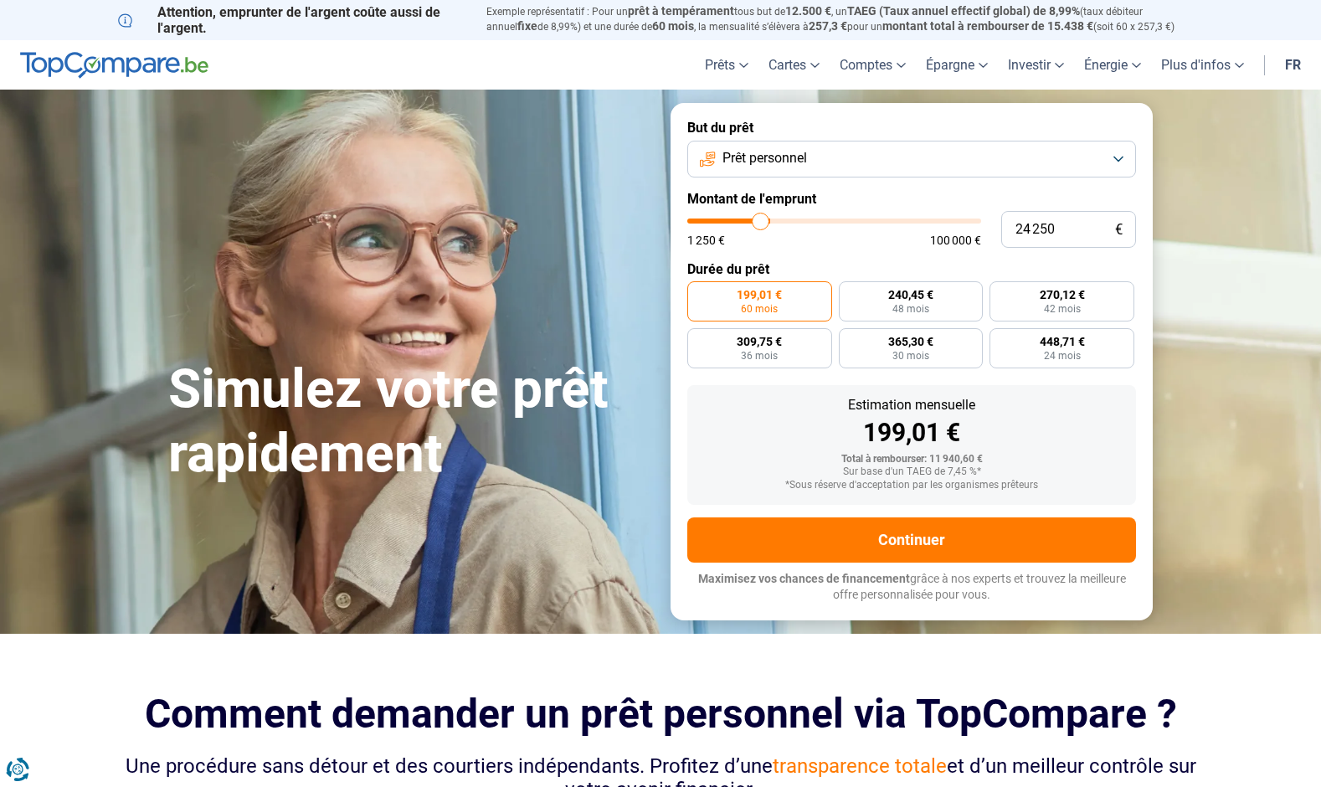
type input "24 000"
type input "24000"
type input "23 750"
type input "23750"
type input "23 500"
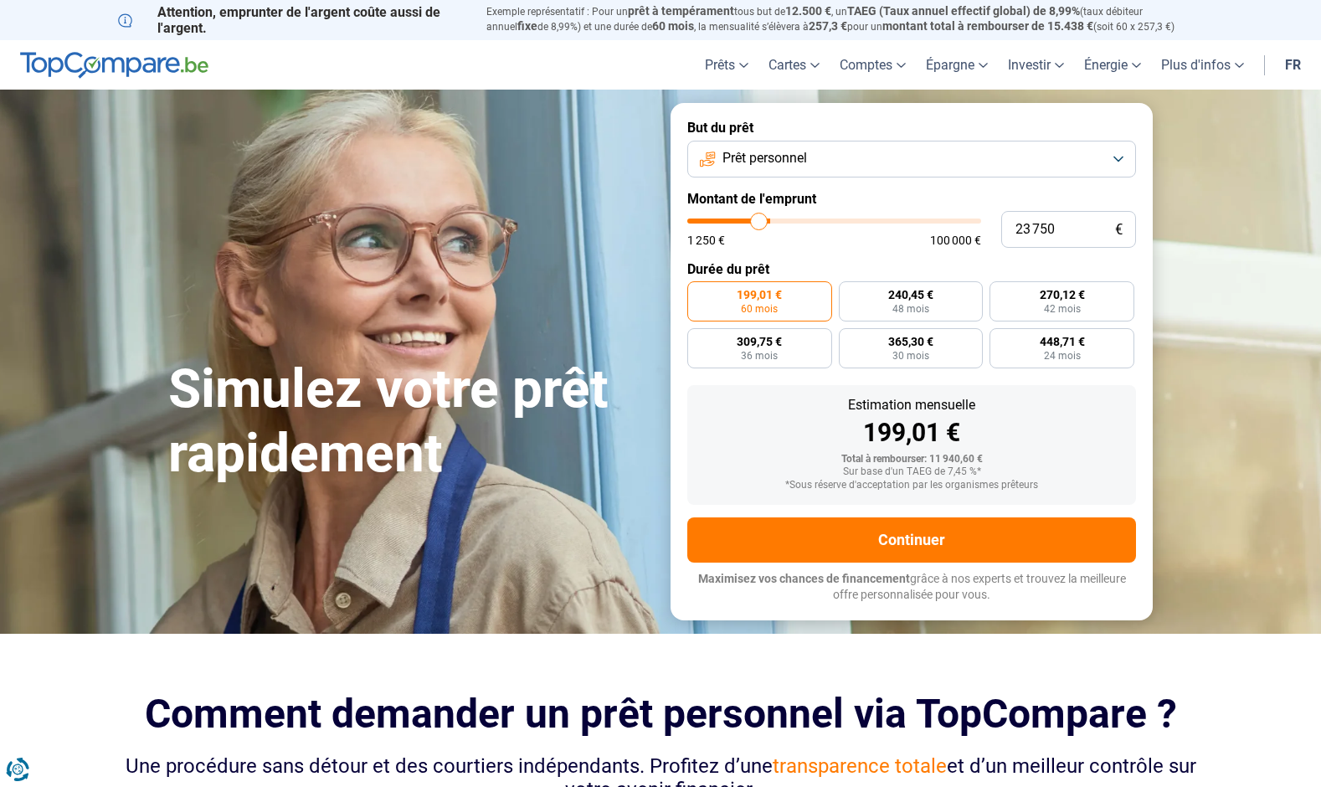
type input "23500"
type input "23 000"
type input "23000"
type input "22 750"
type input "22750"
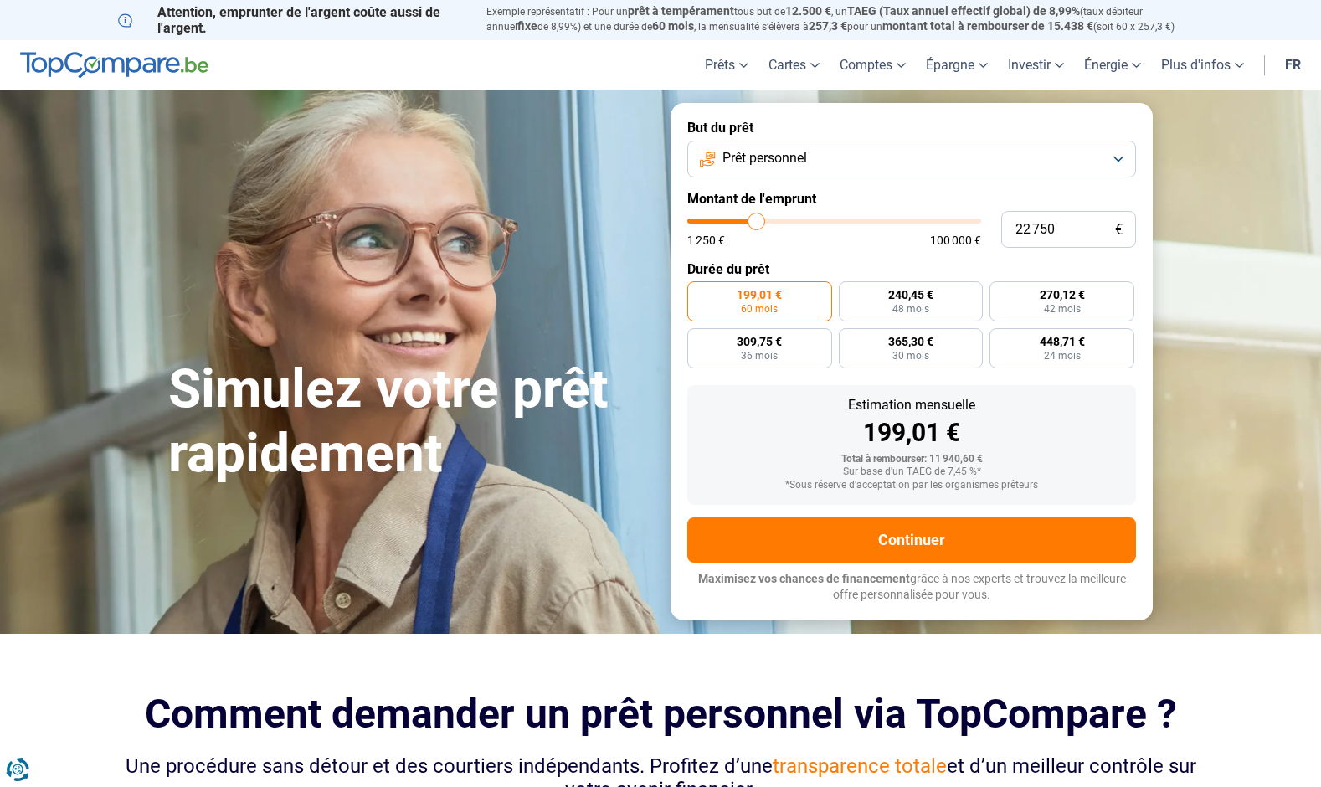
type input "22 500"
type input "22500"
type input "22 000"
type input "22000"
type input "21 500"
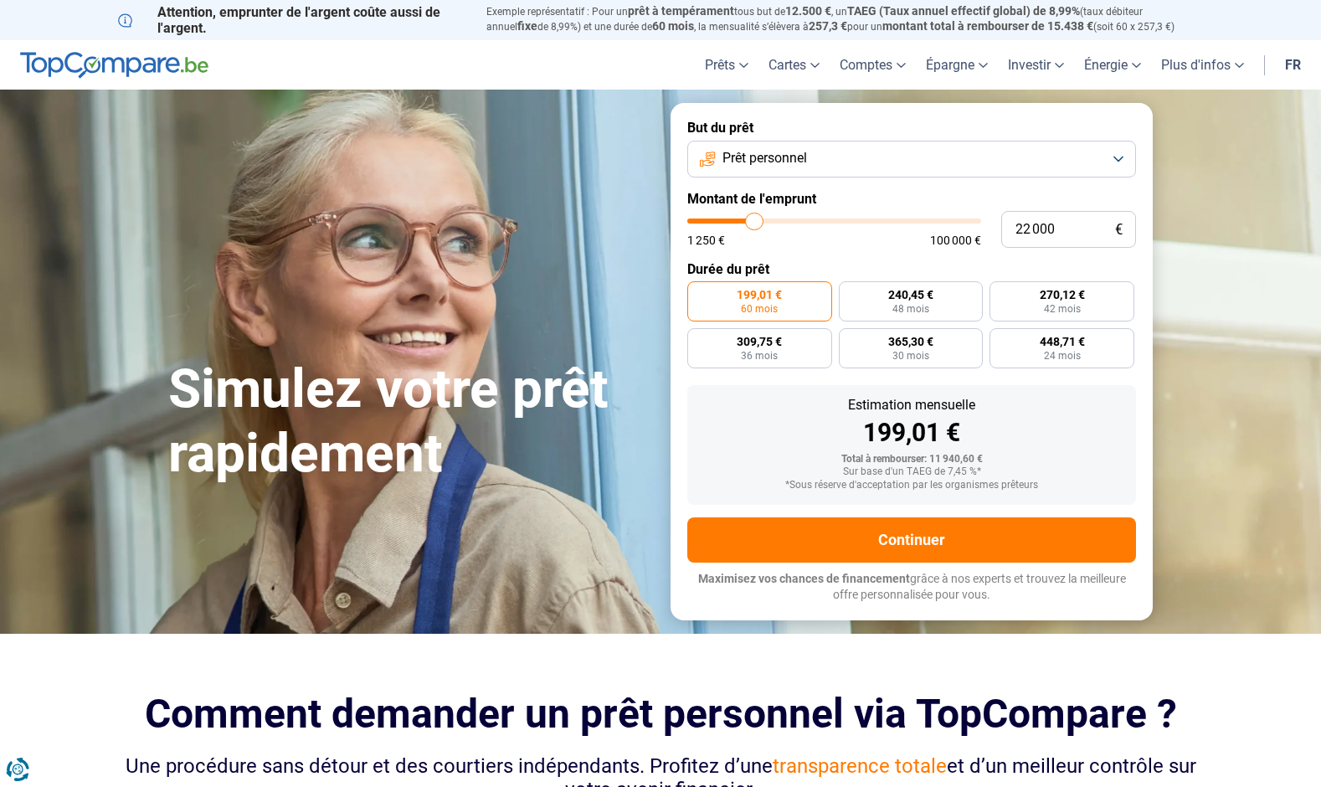
type input "21500"
type input "21 000"
type input "21000"
type input "20 750"
type input "20750"
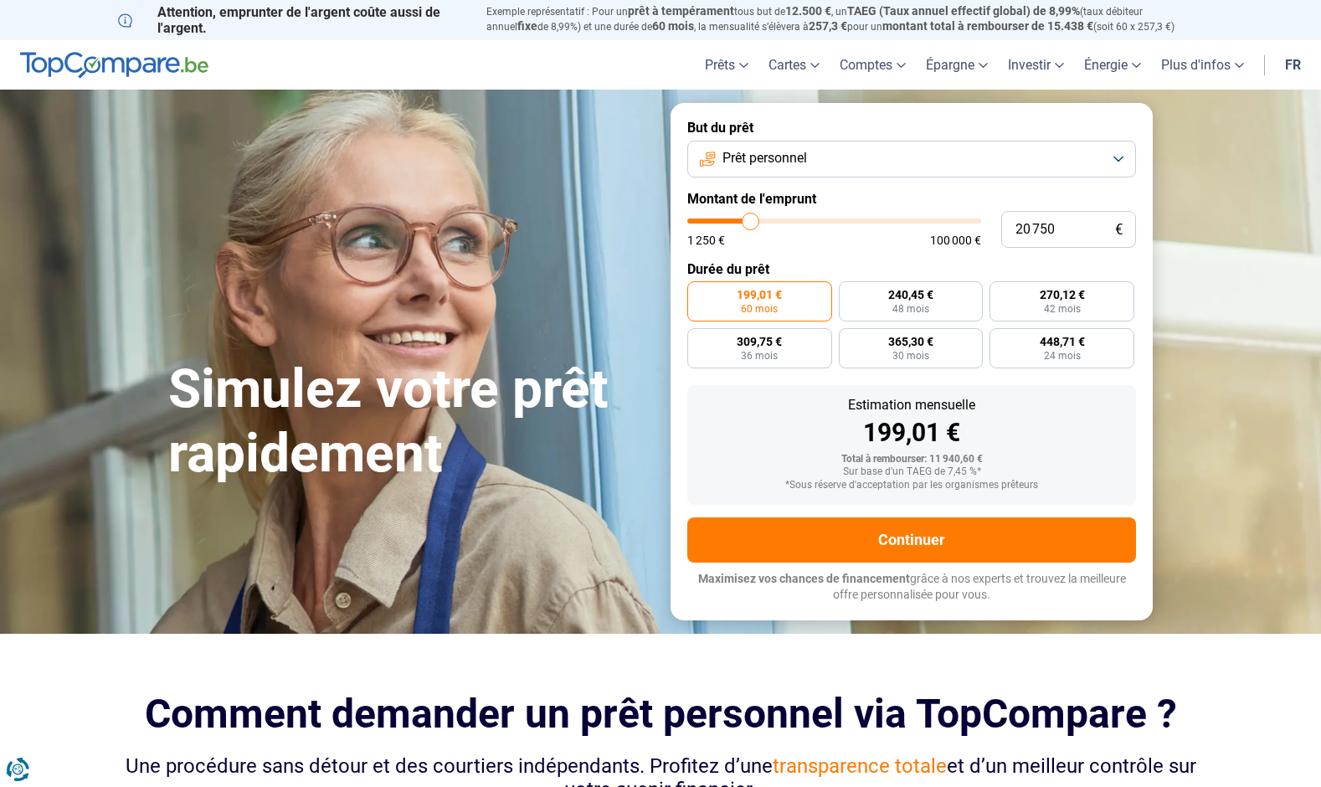
type input "20 500"
type input "20500"
type input "20 000"
type input "20000"
type input "19 750"
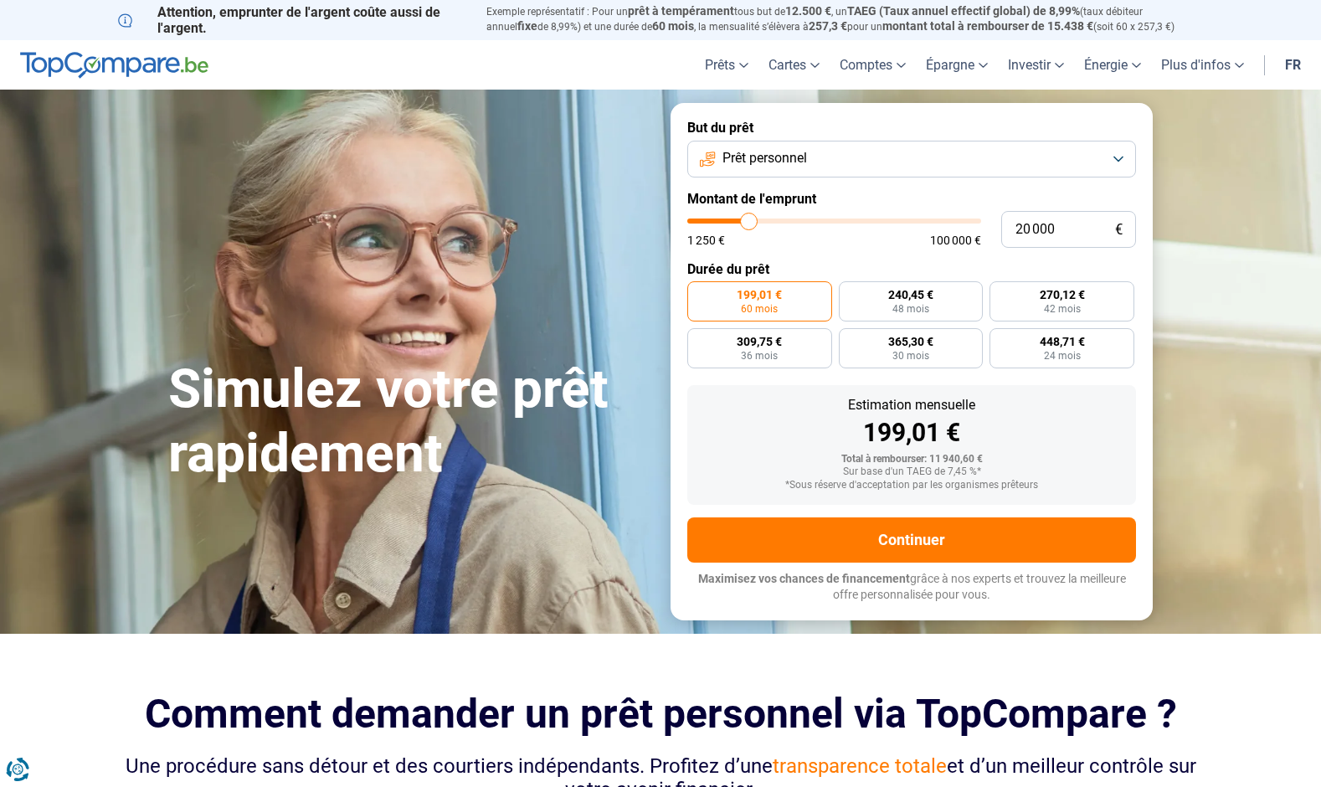
type input "19750"
type input "19 500"
type input "19500"
type input "19 250"
type input "19250"
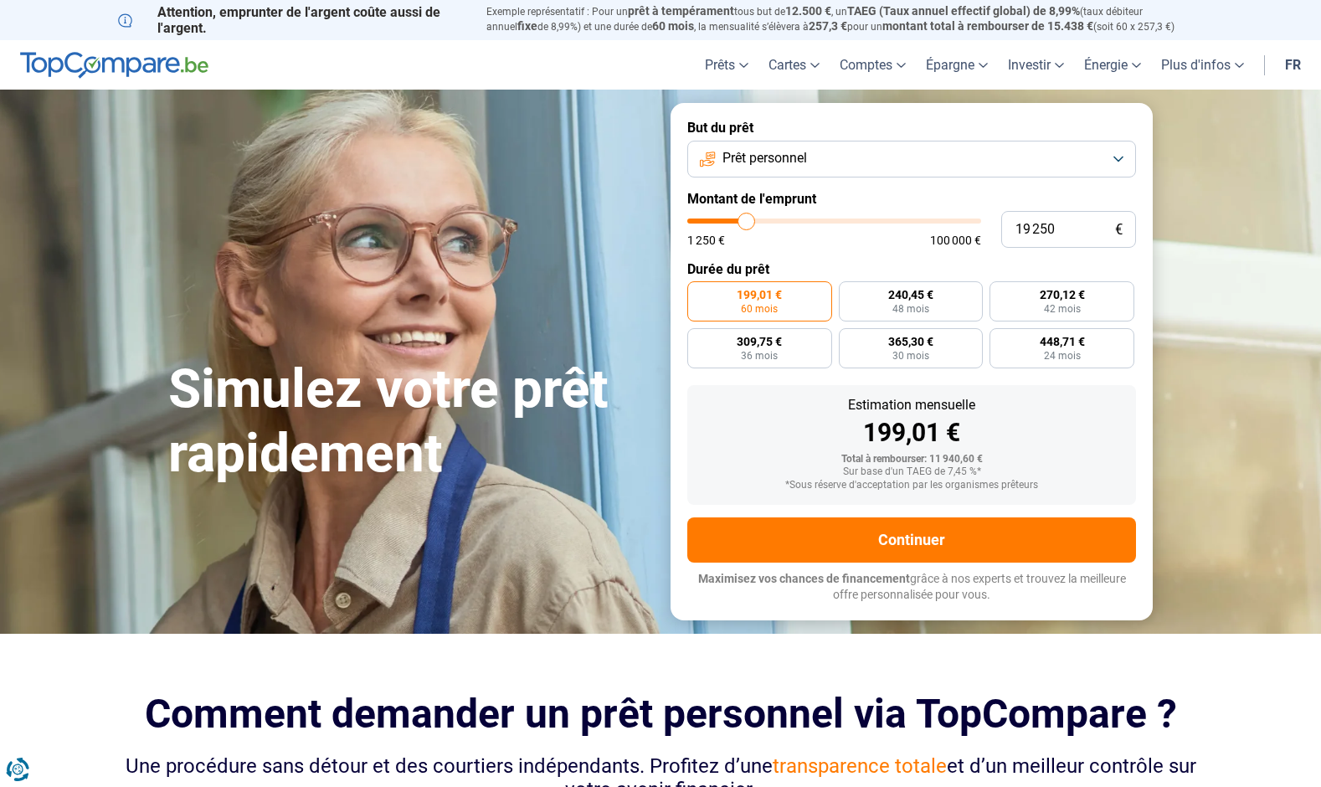
type input "18 750"
type input "18750"
type input "18 500"
type input "18500"
type input "18 250"
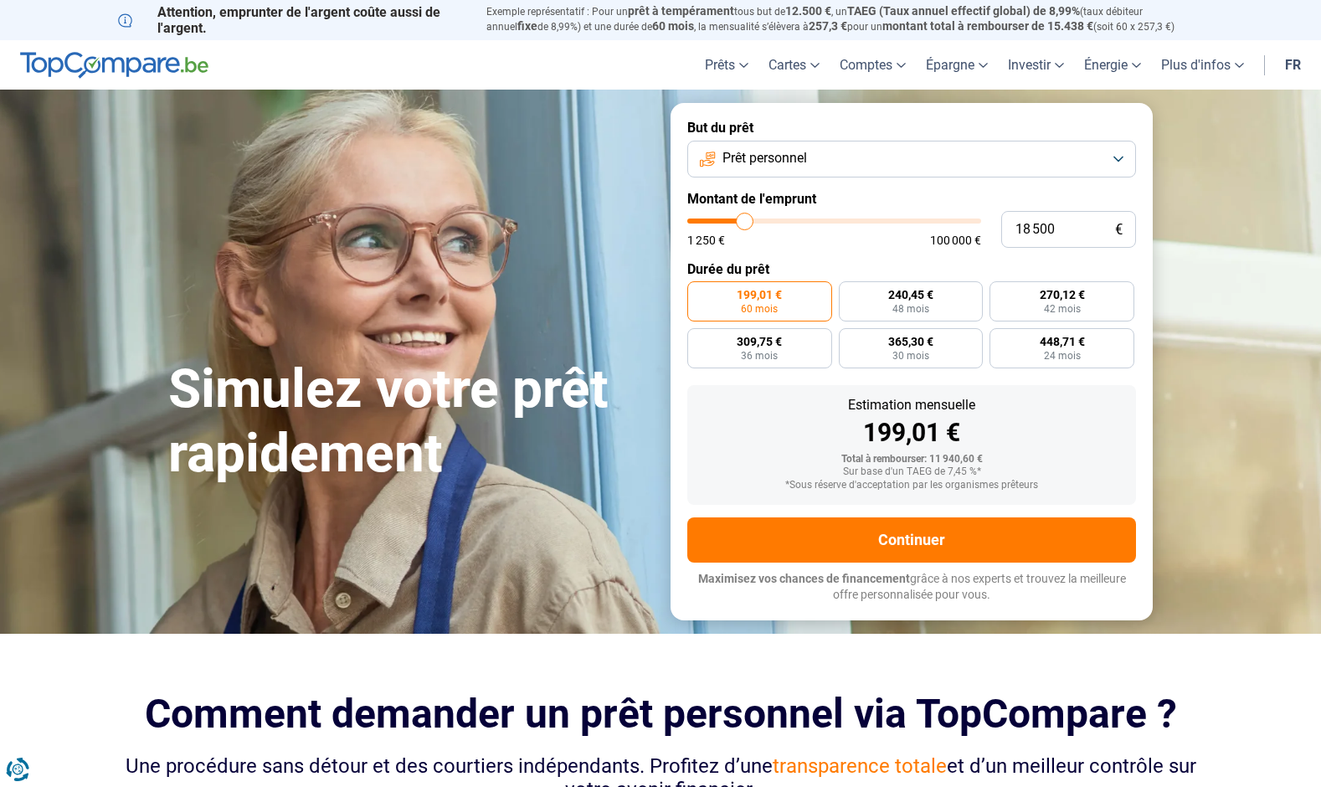
type input "18250"
click at [722, 223] on input "range" at bounding box center [834, 220] width 294 height 5
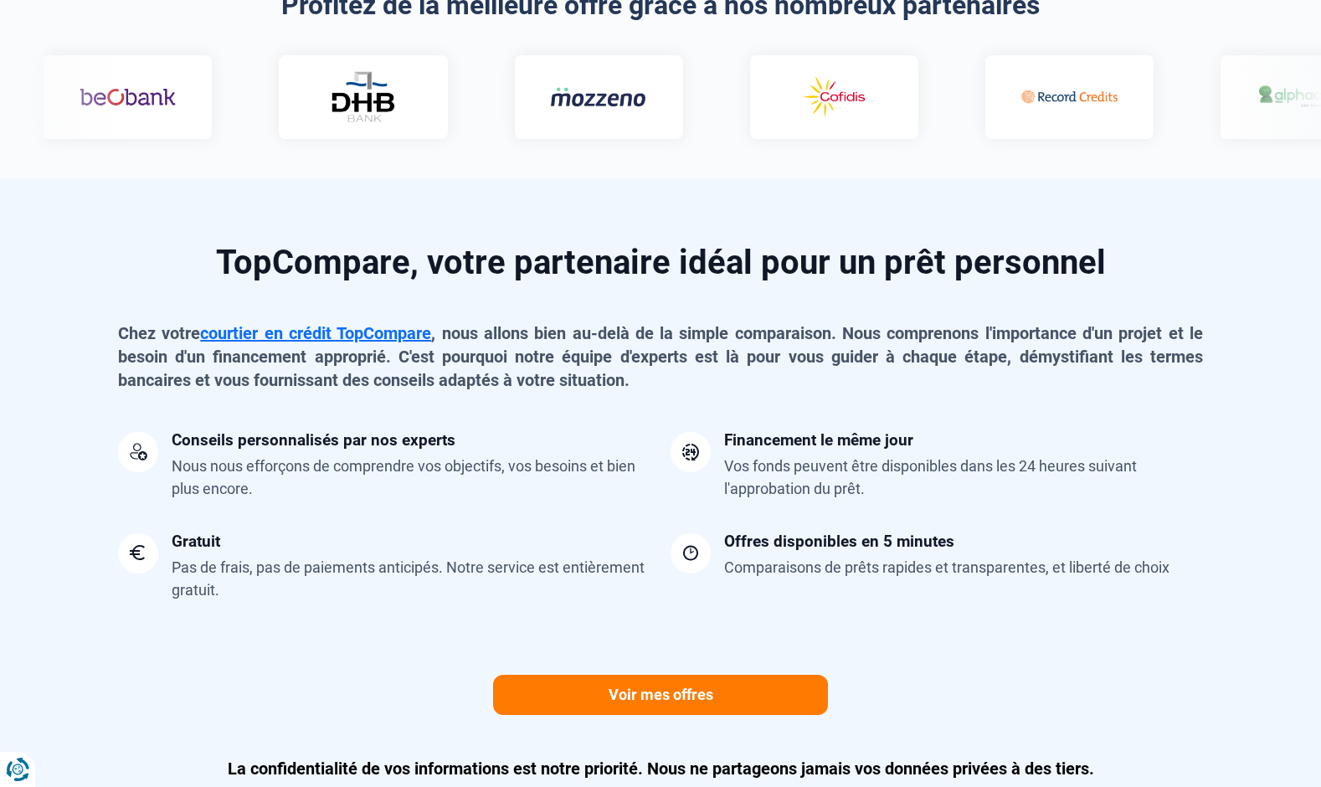
scroll to position [5040, 0]
